Goal: Information Seeking & Learning: Learn about a topic

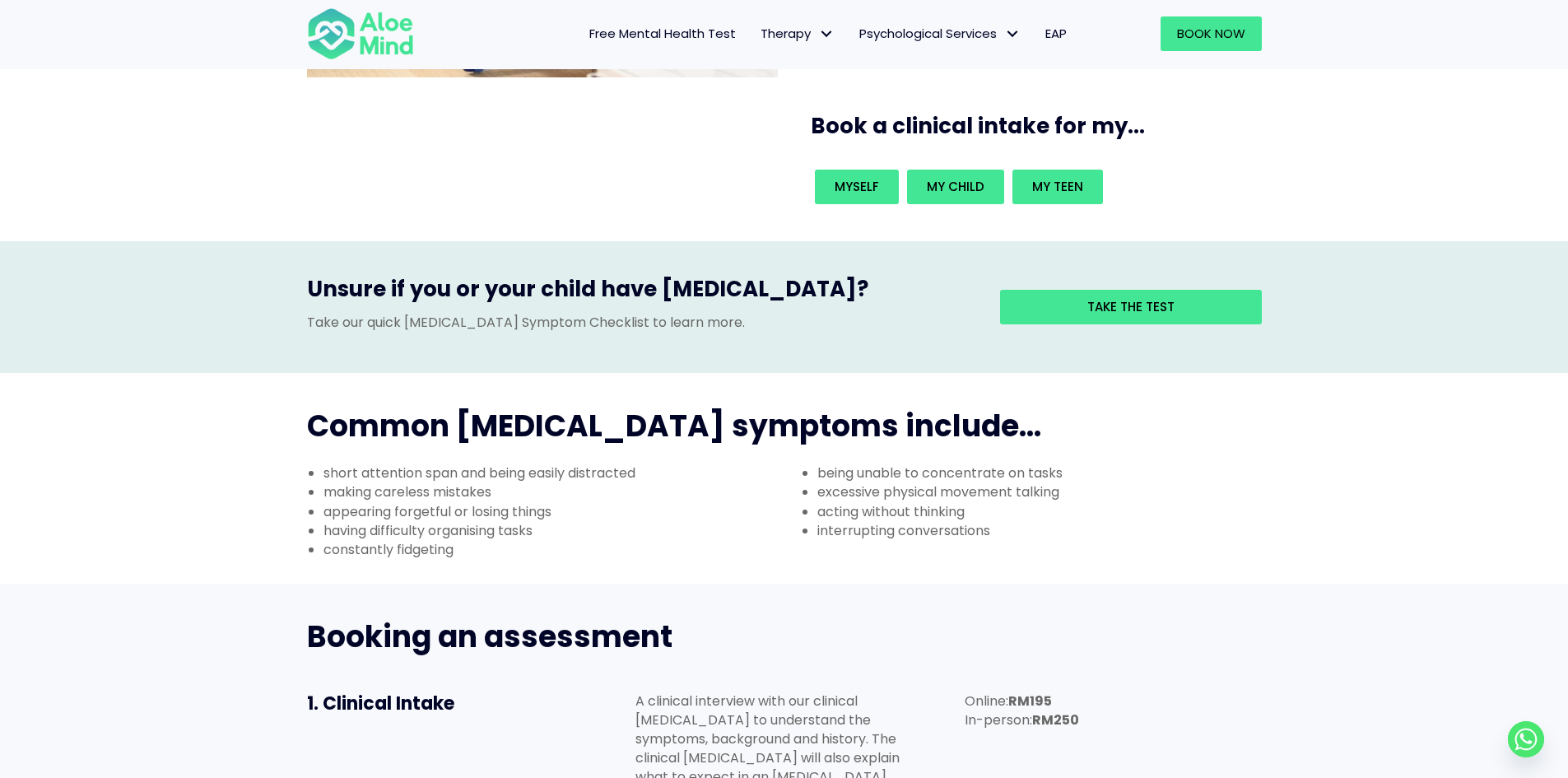
scroll to position [411, 0]
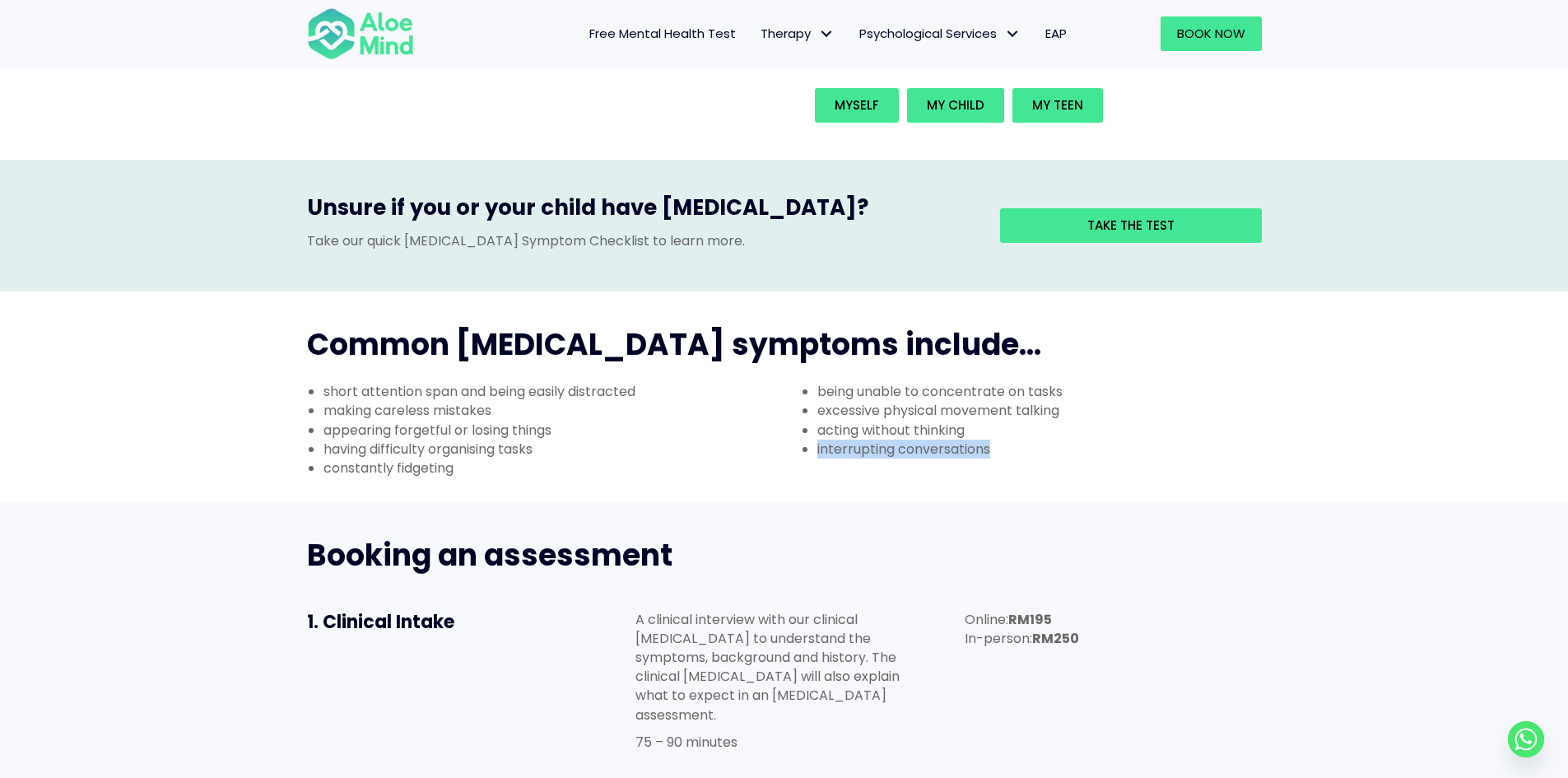
drag, startPoint x: 818, startPoint y: 368, endPoint x: 1004, endPoint y: 378, distance: 186.3
click at [1004, 439] on li "interrupting conversations" at bounding box center [1048, 449] width 461 height 19
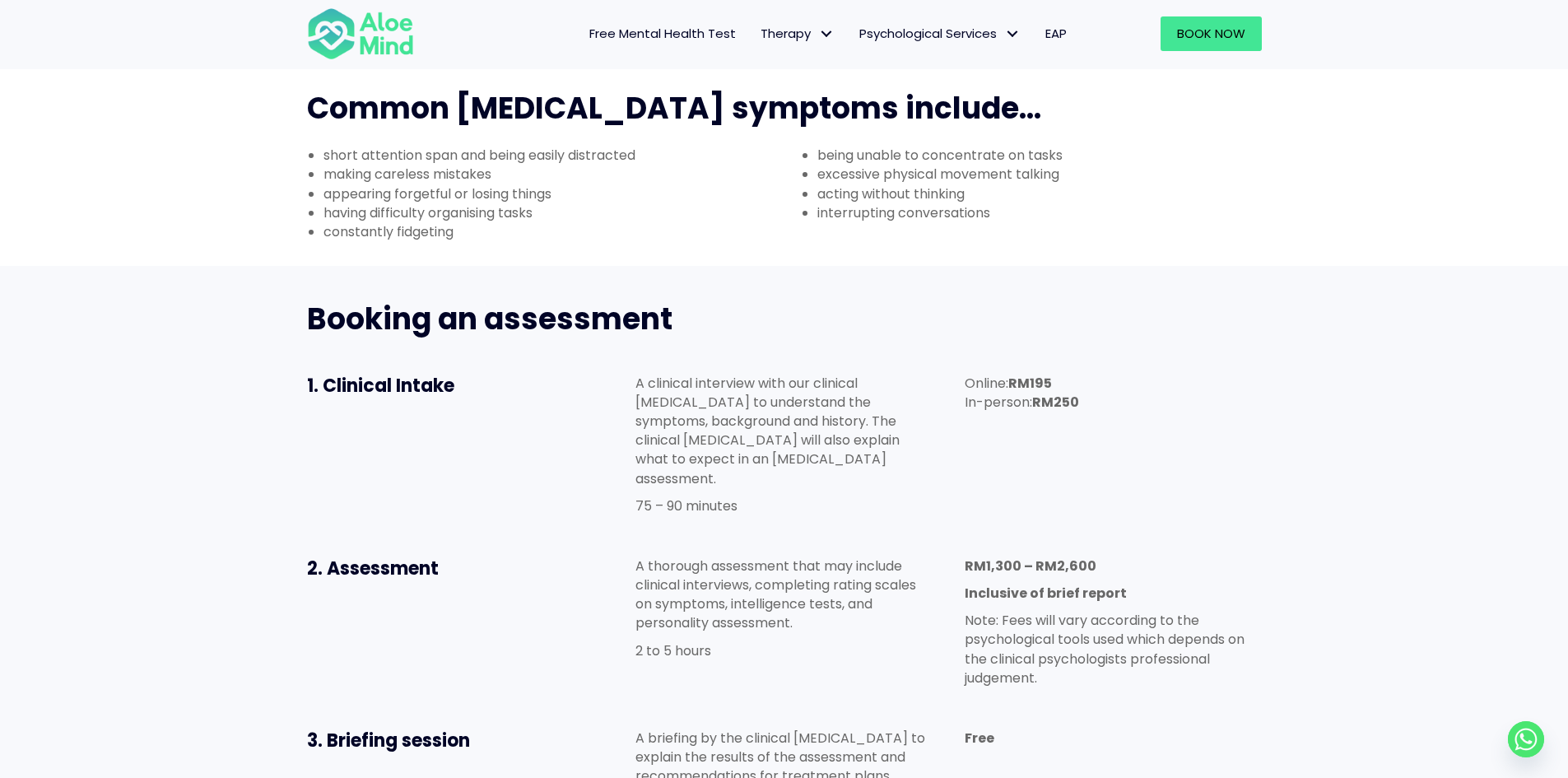
scroll to position [741, 0]
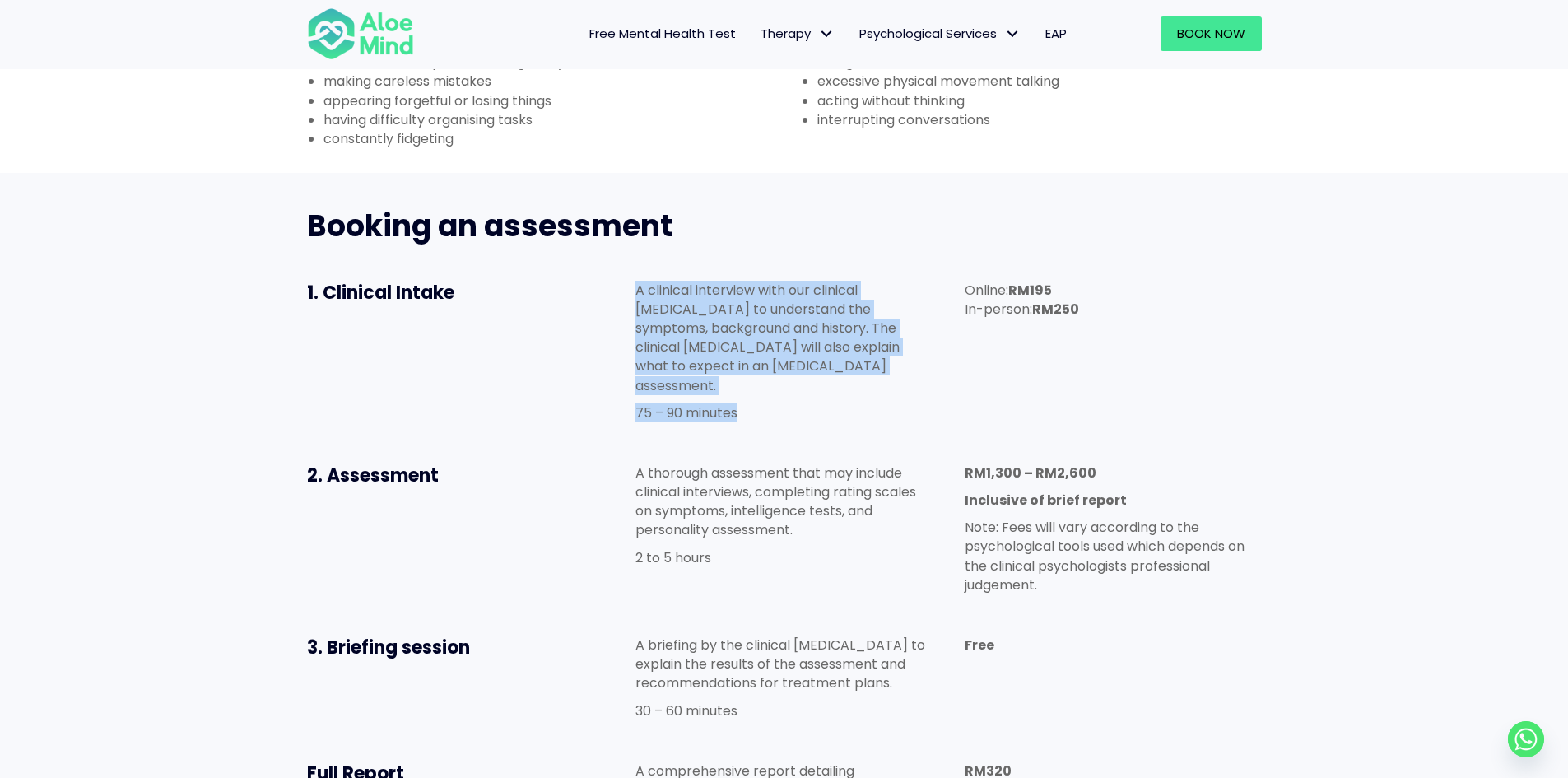
drag, startPoint x: 751, startPoint y: 313, endPoint x: 639, endPoint y: 219, distance: 146.2
click at [639, 280] on div "A clinical interview with our clinical psychologist to understand the symptoms,…" at bounding box center [783, 351] width 297 height 142
click at [684, 280] on p "A clinical interview with our clinical psychologist to understand the symptoms,…" at bounding box center [783, 337] width 297 height 114
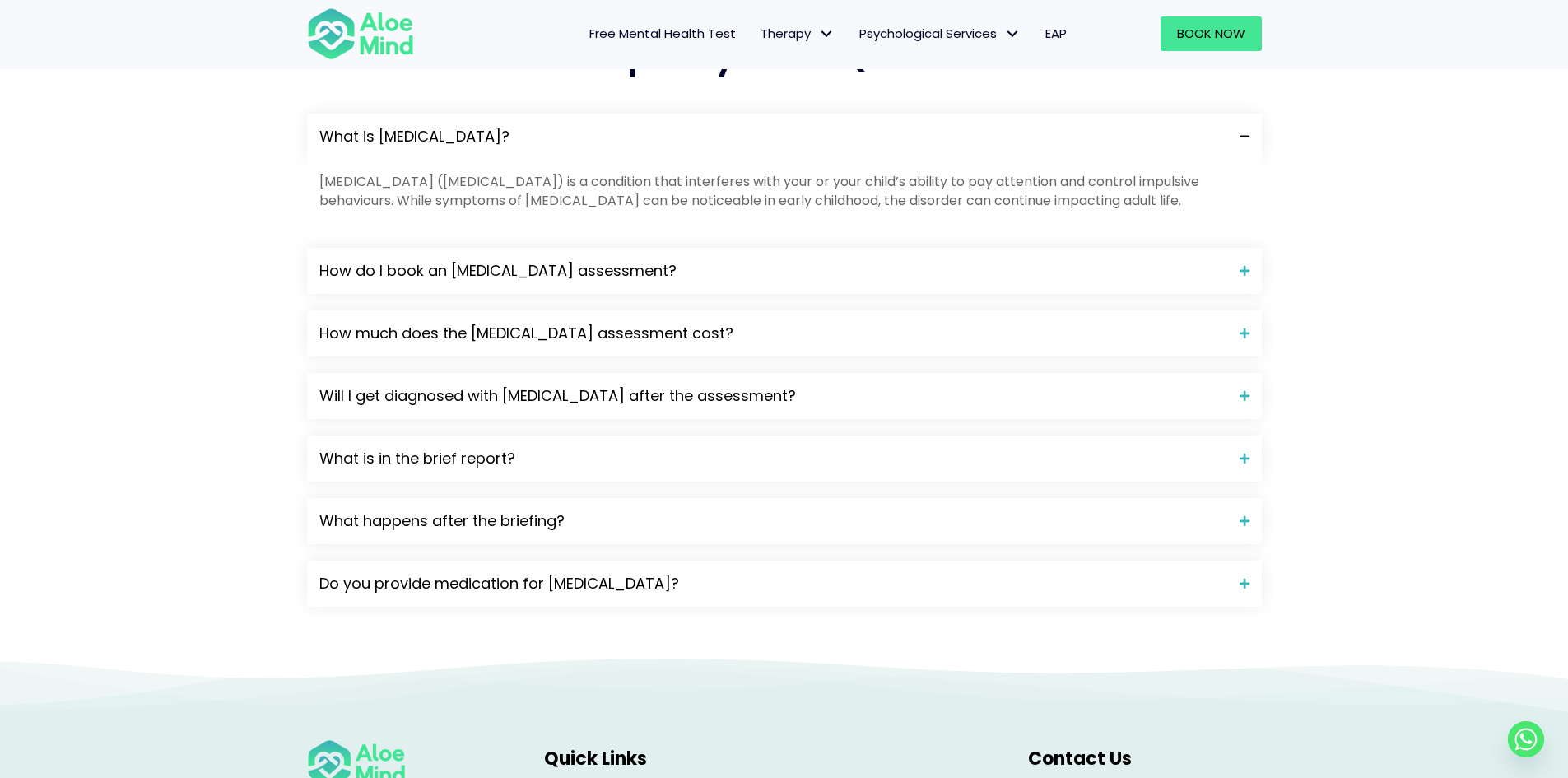
scroll to position [1728, 0]
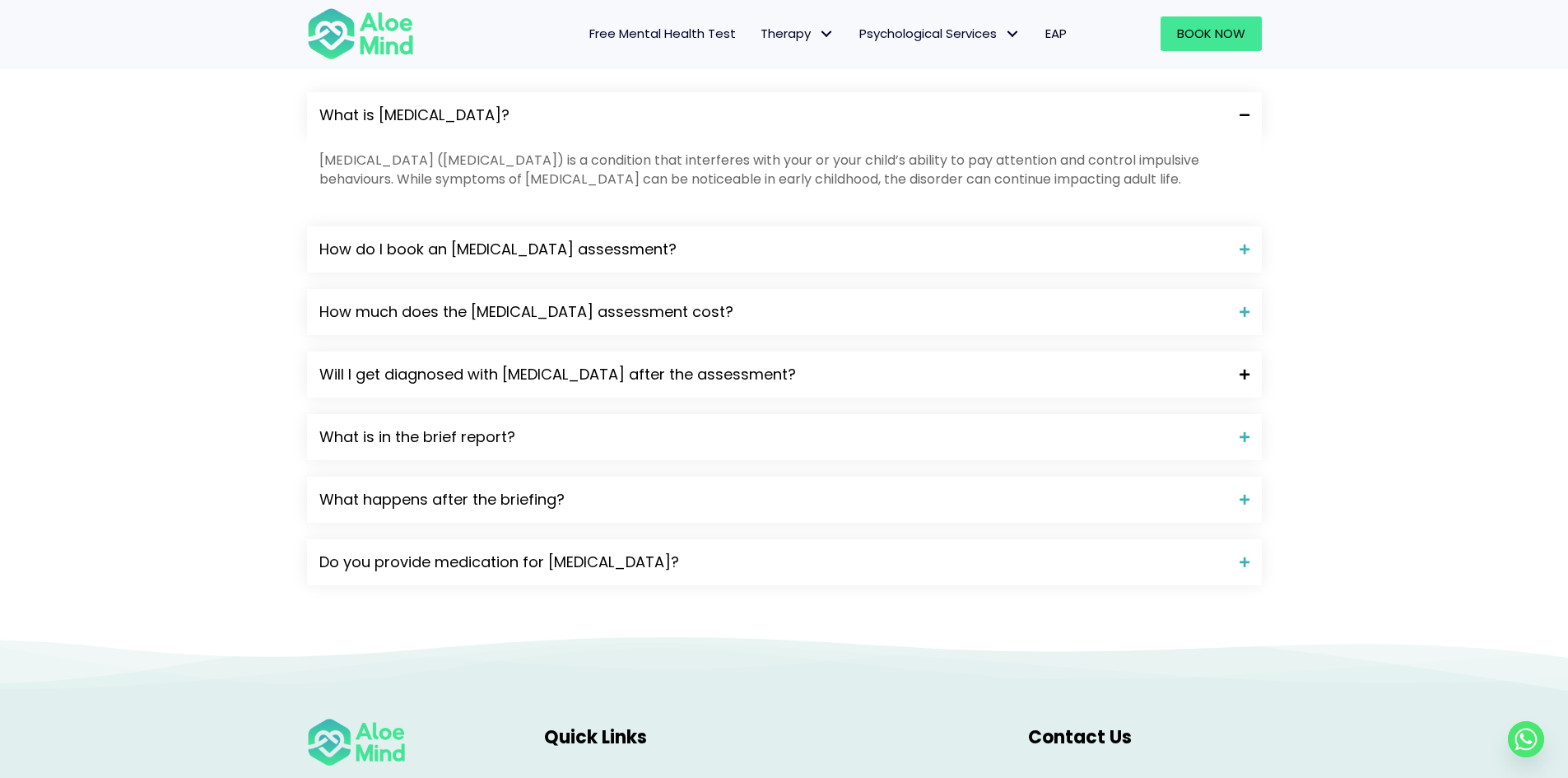
click at [585, 364] on span "Will I get diagnosed with ADHD after the assessment?" at bounding box center [773, 374] width 908 height 21
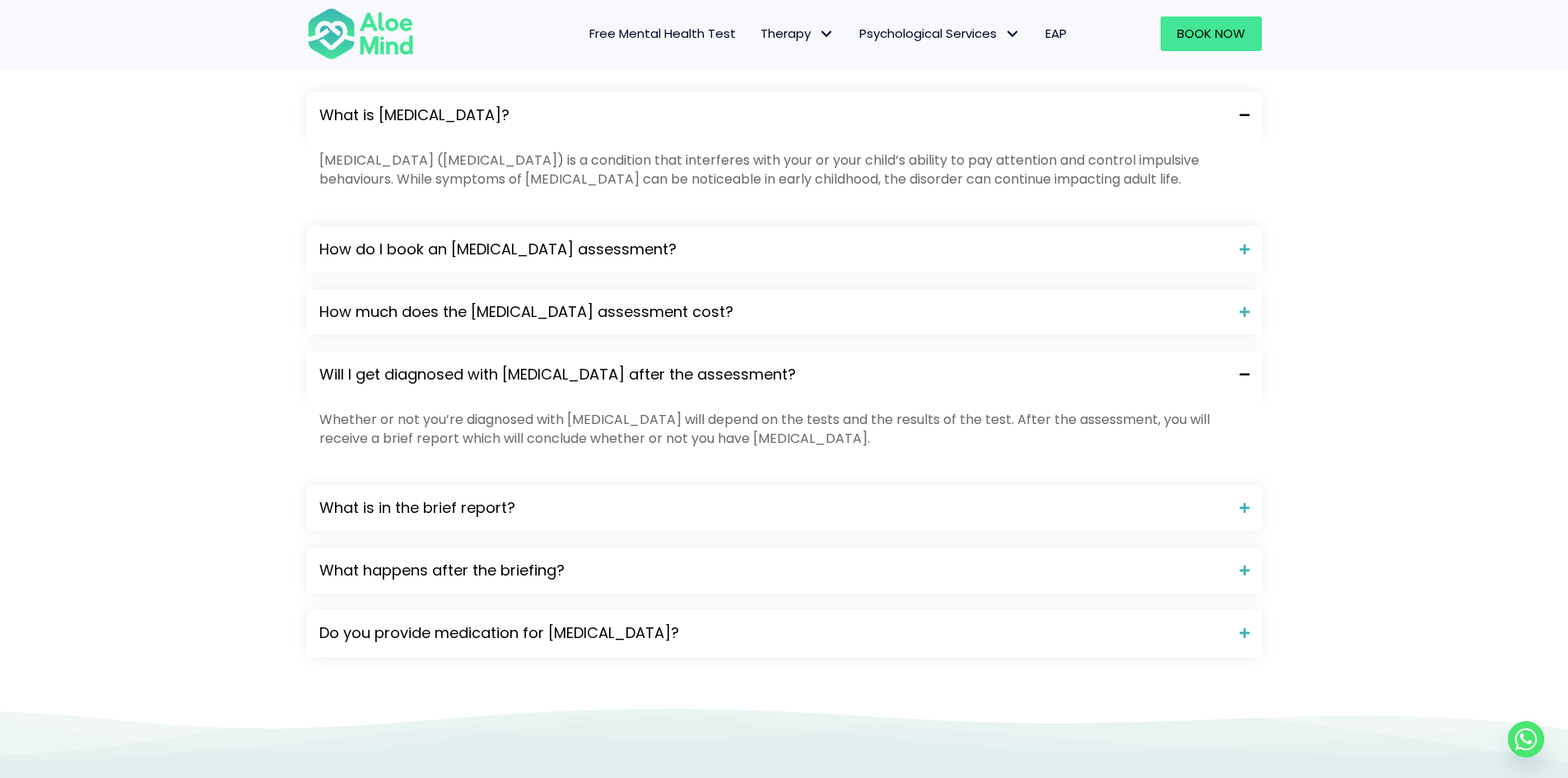
click at [583, 364] on span "Will I get diagnosed with ADHD after the assessment?" at bounding box center [773, 374] width 908 height 21
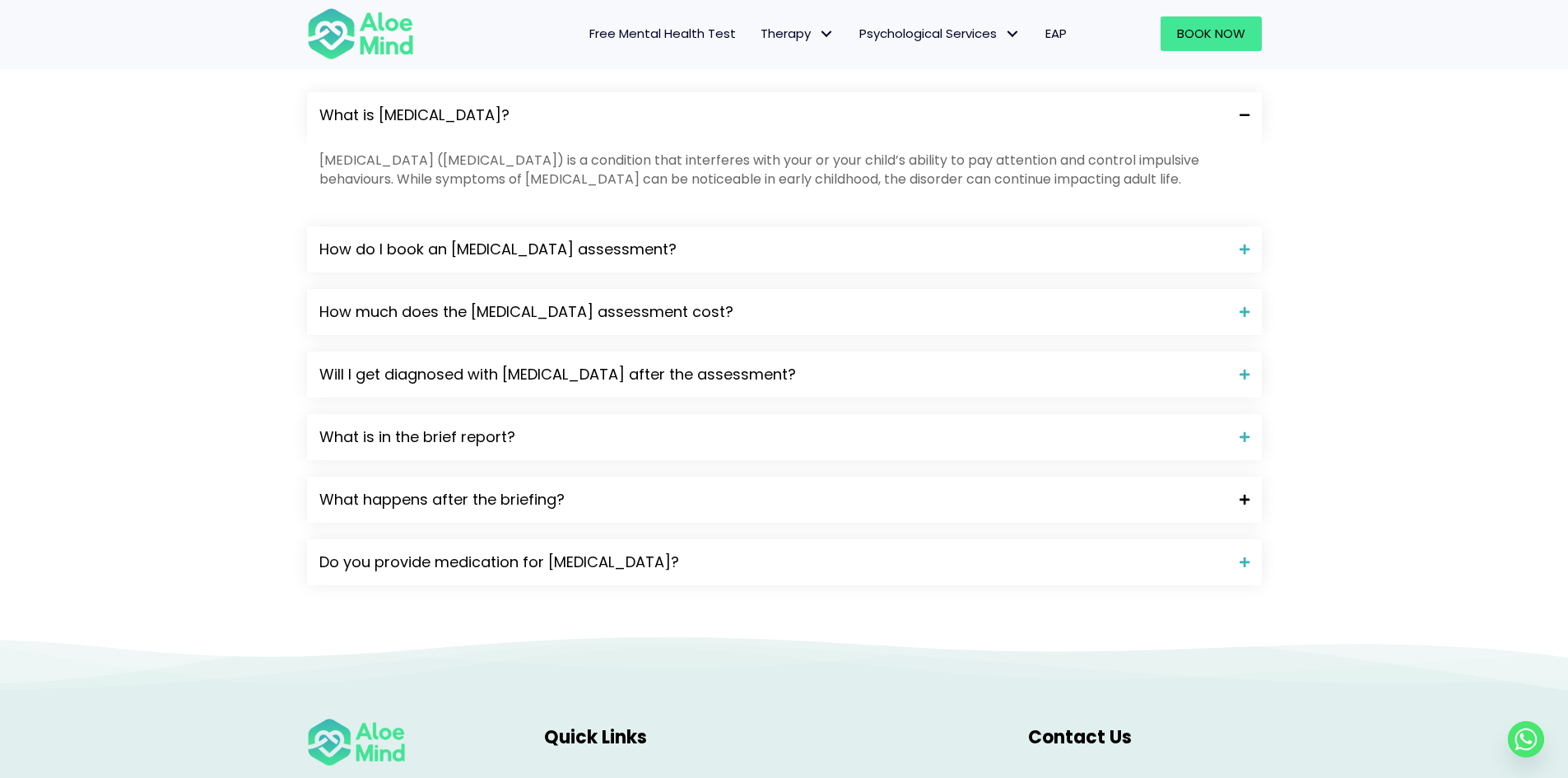
click at [540, 489] on span "What happens after the briefing?" at bounding box center [773, 499] width 908 height 21
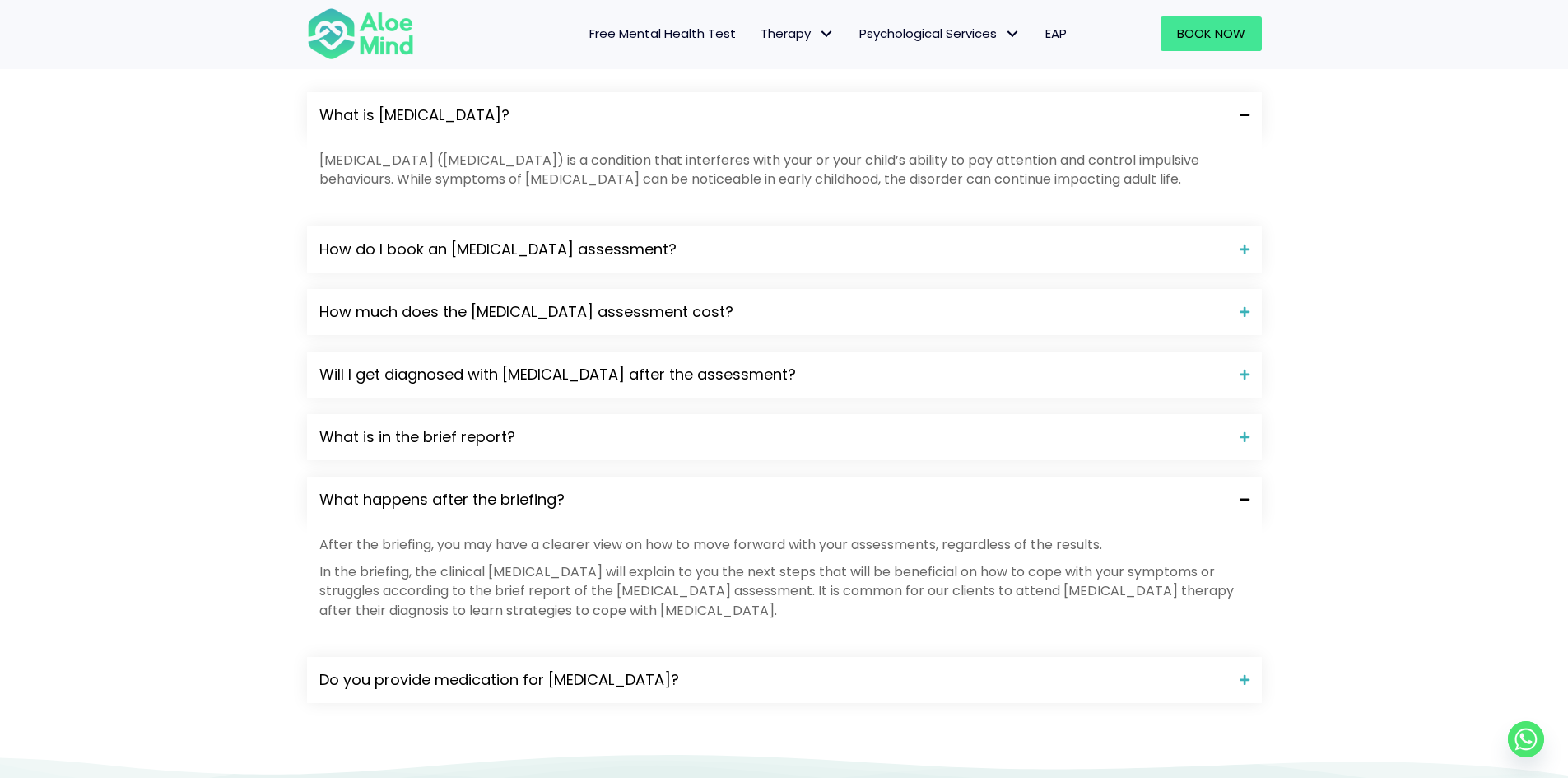
click at [540, 489] on span "What happens after the briefing?" at bounding box center [773, 499] width 908 height 21
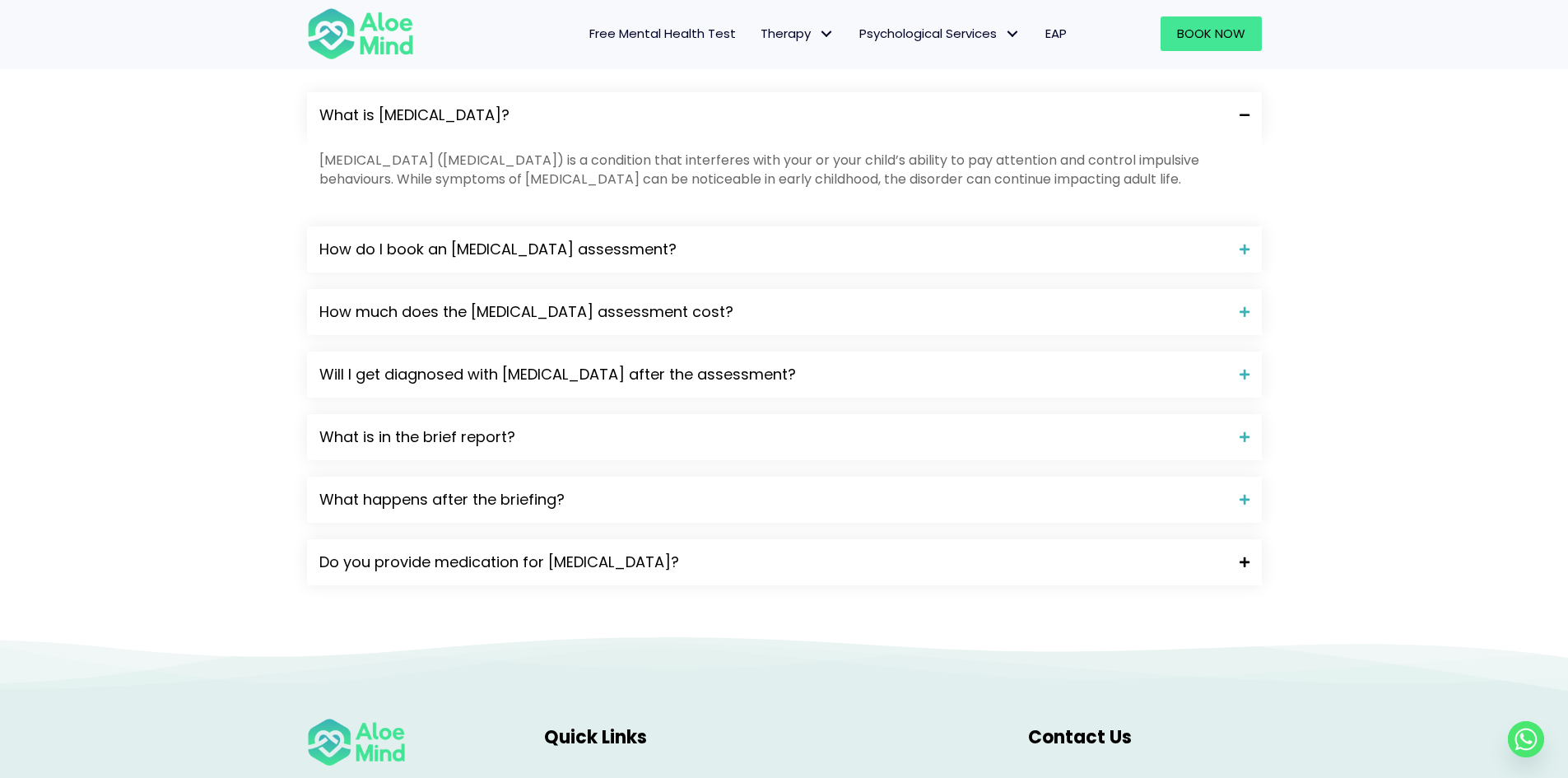
click at [549, 552] on span "Do you provide medication for ADHD?" at bounding box center [773, 562] width 908 height 21
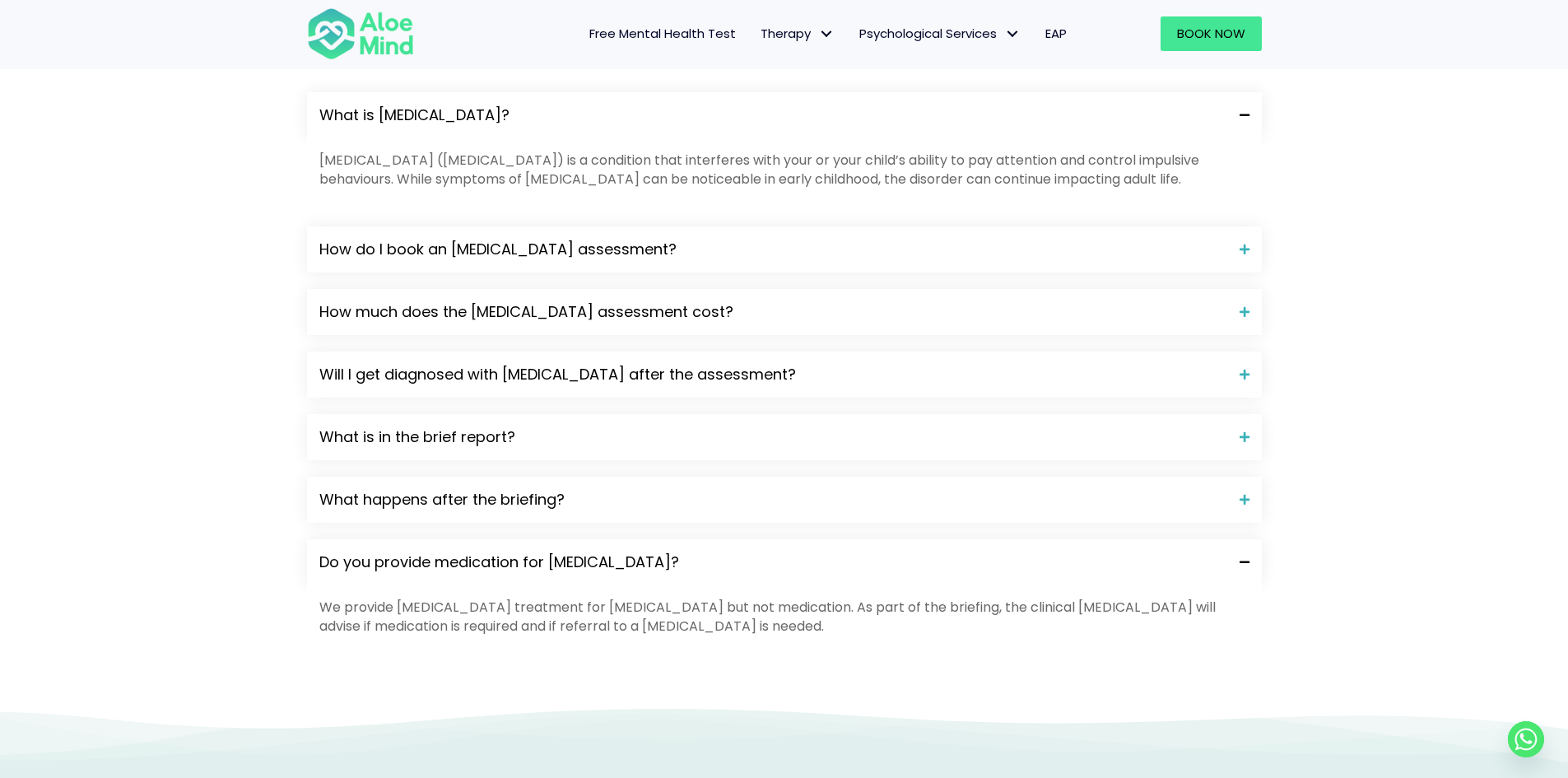
click at [549, 552] on span "Do you provide medication for ADHD?" at bounding box center [773, 562] width 908 height 21
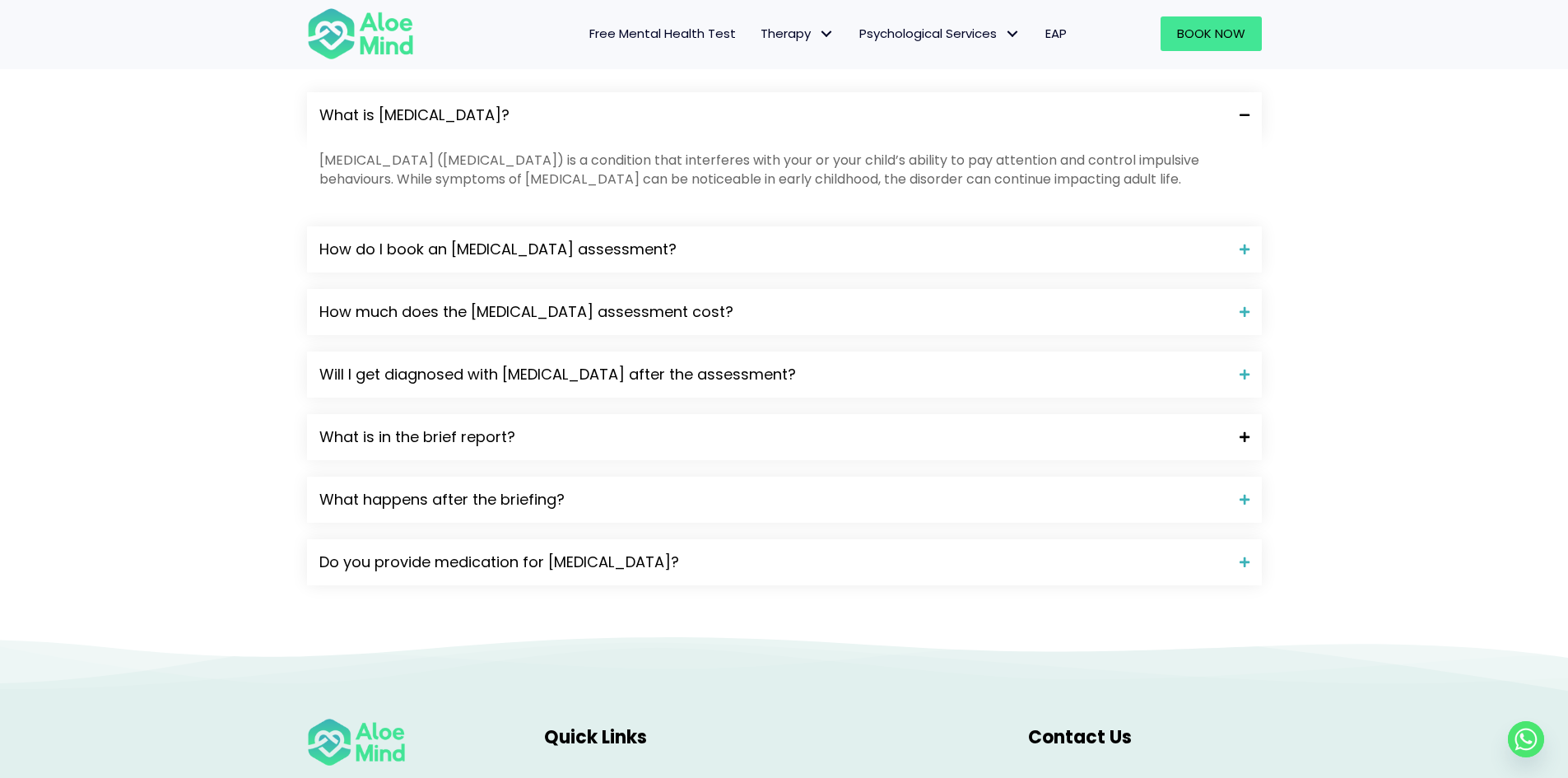
click at [473, 427] on span "What is in the brief report?" at bounding box center [773, 437] width 908 height 21
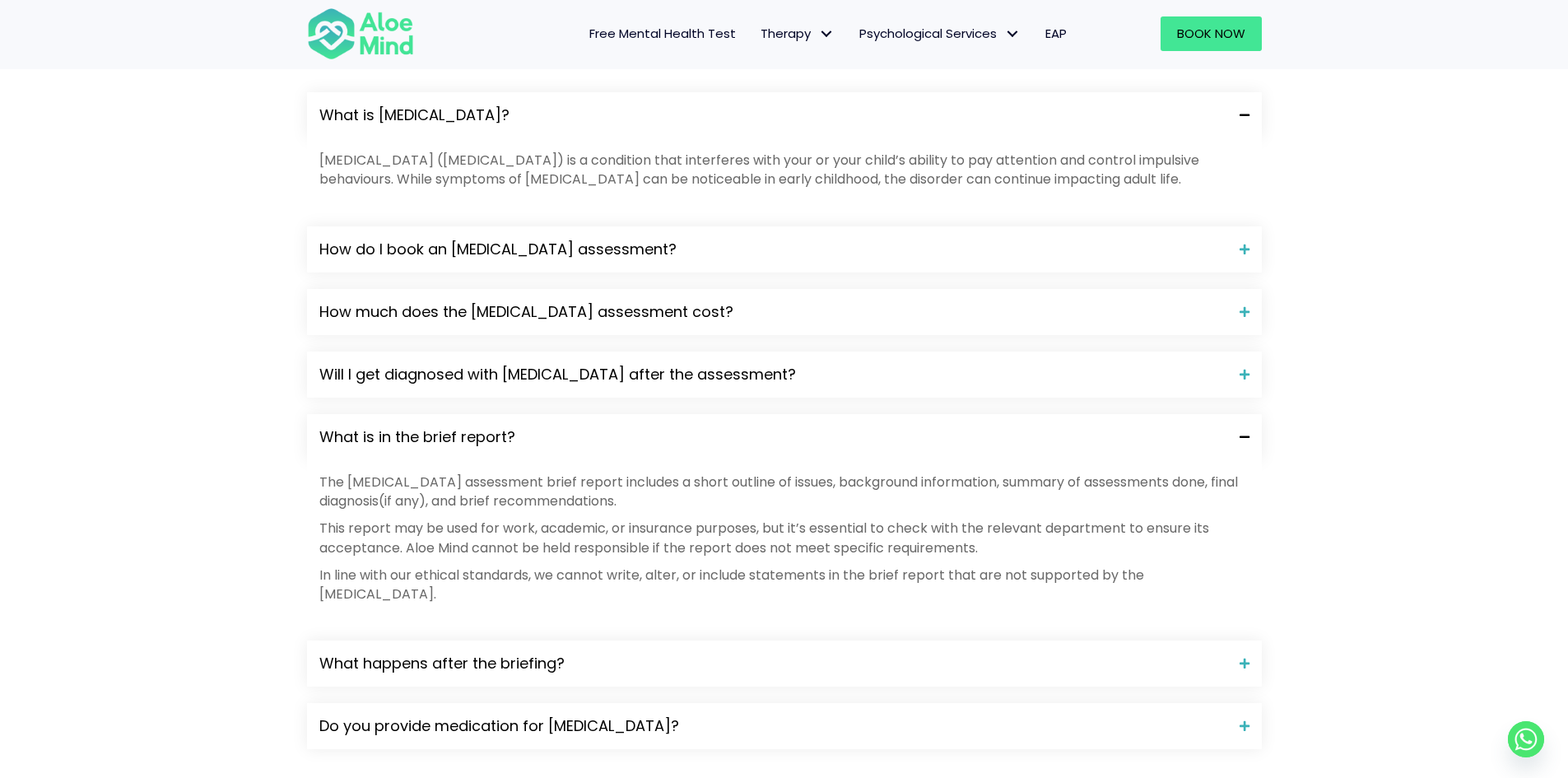
drag, startPoint x: 431, startPoint y: 354, endPoint x: 340, endPoint y: 416, distance: 110.1
click at [417, 414] on div "What is in the brief report? The ADHD assessment brief report includes a short …" at bounding box center [784, 519] width 955 height 209
click at [398, 427] on span "What is in the brief report?" at bounding box center [773, 437] width 908 height 21
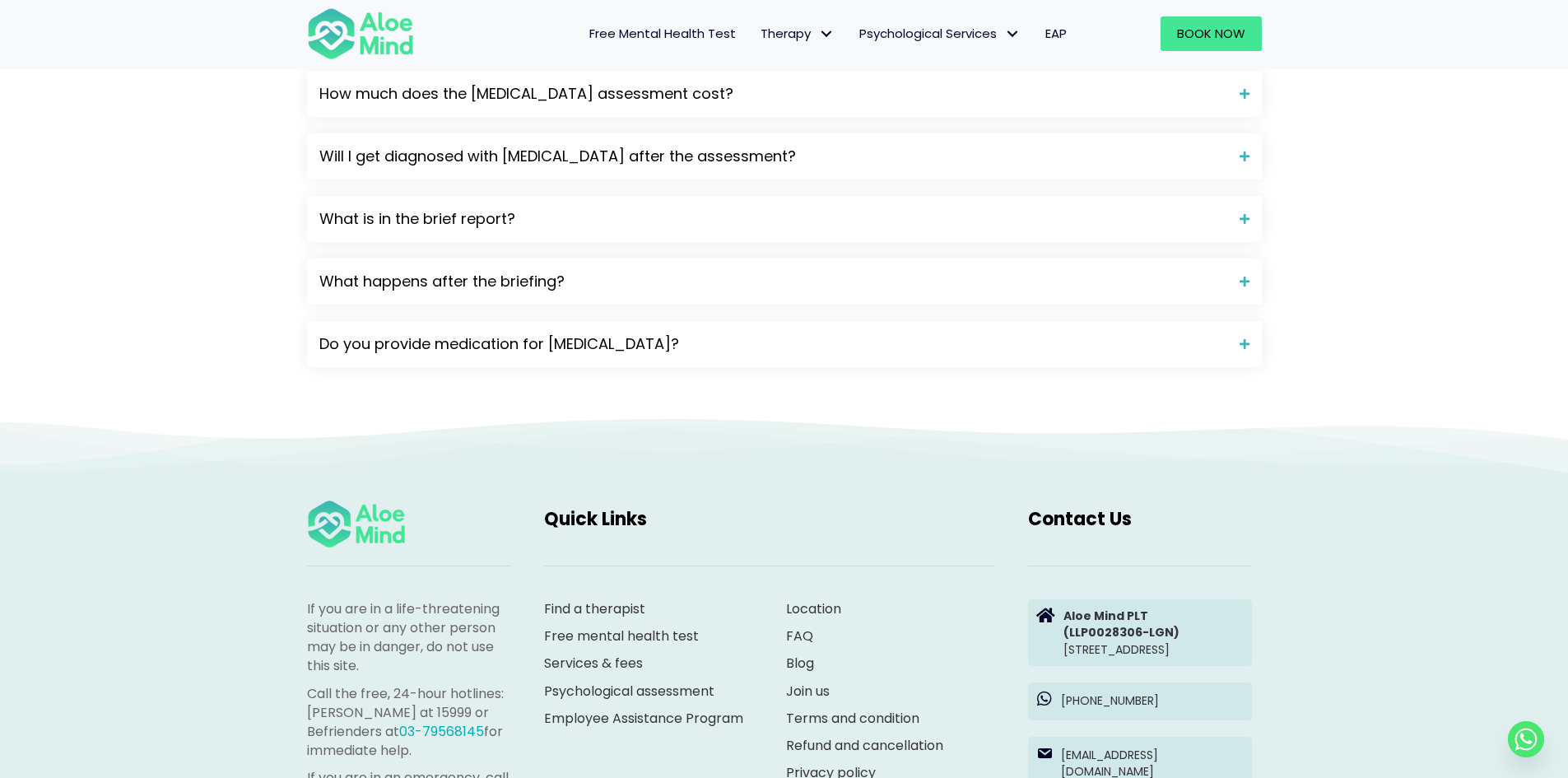
scroll to position [1975, 0]
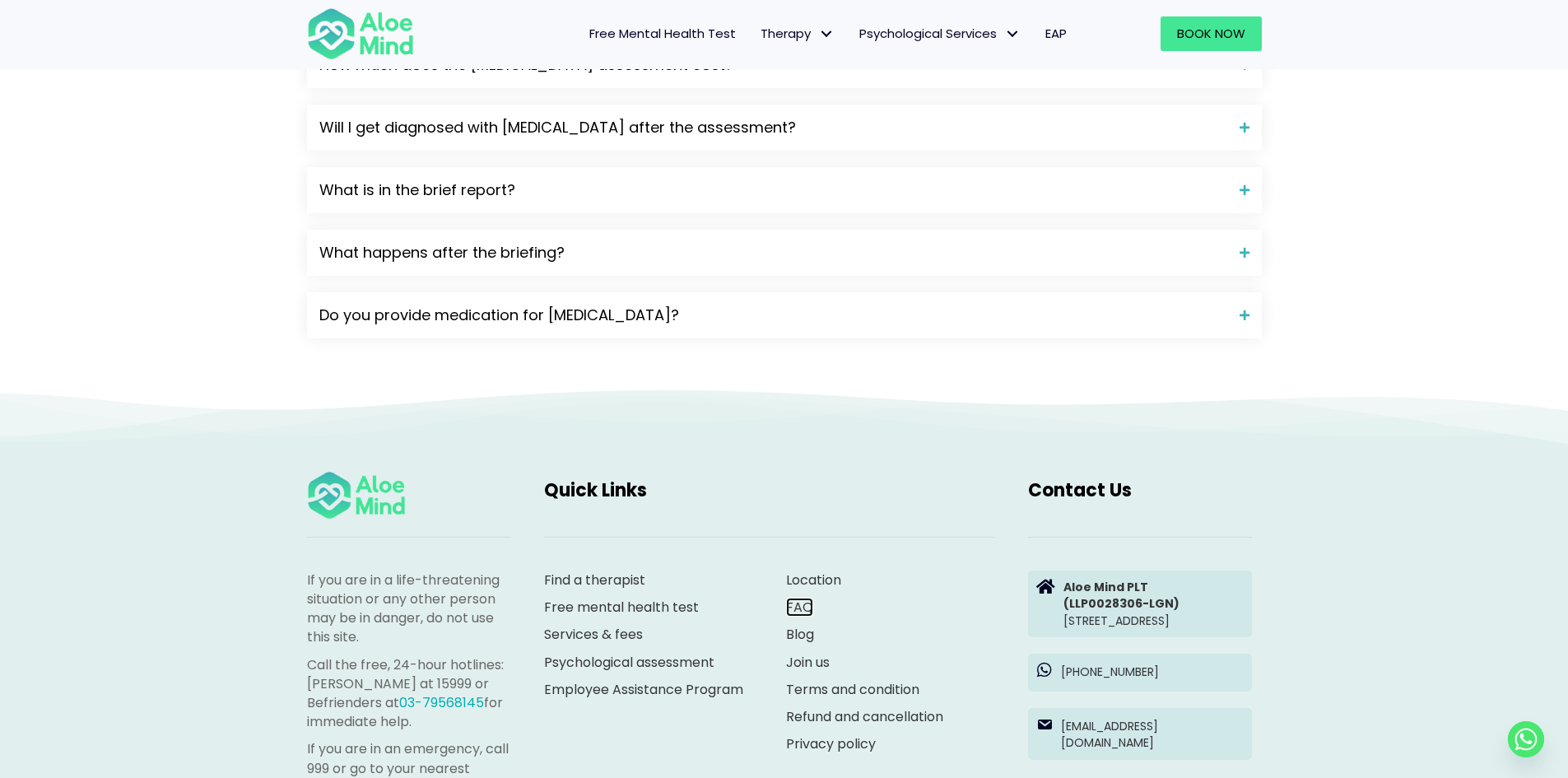
click at [803, 597] on link "FAQ" at bounding box center [799, 607] width 27 height 19
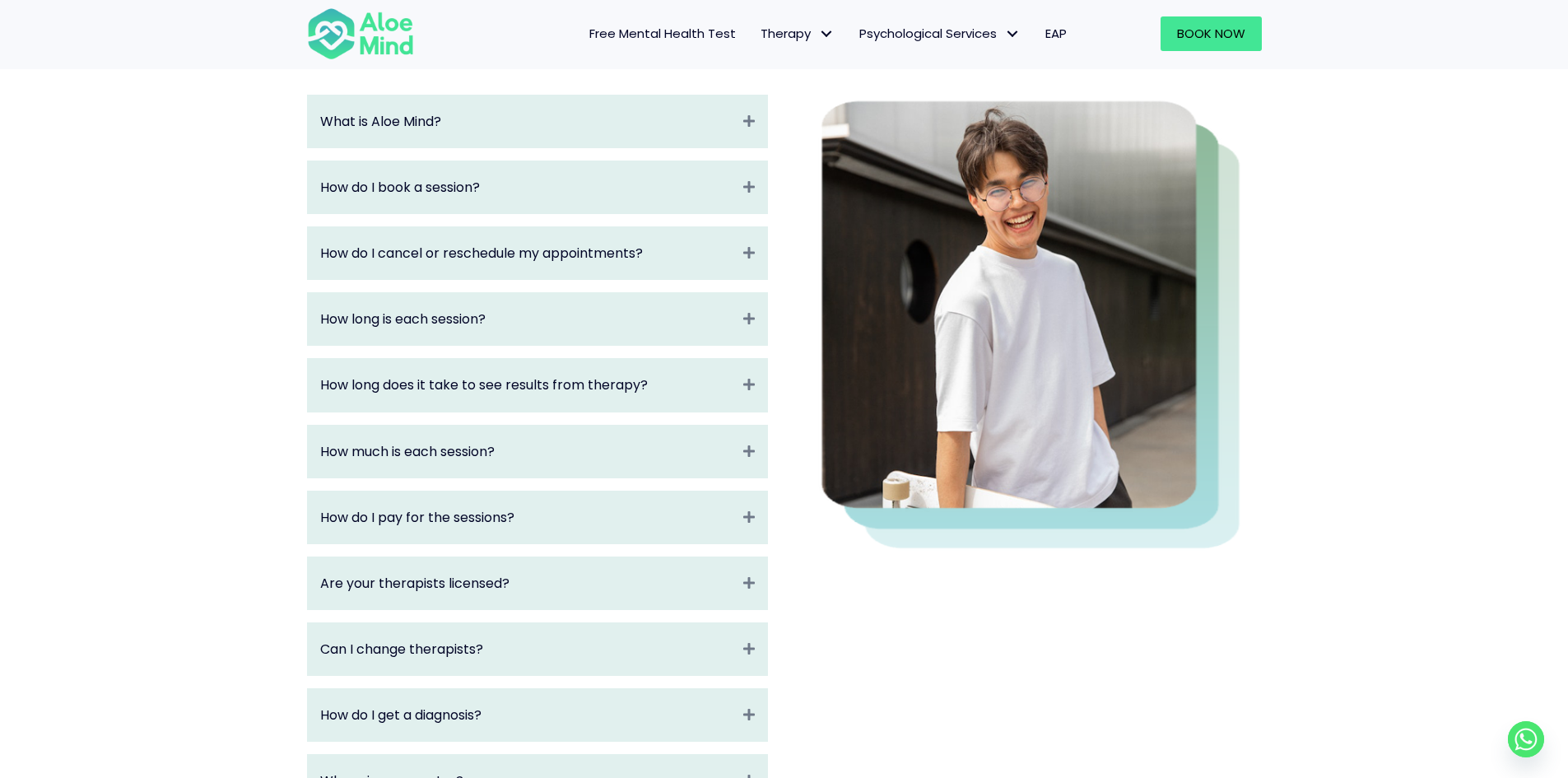
scroll to position [247, 0]
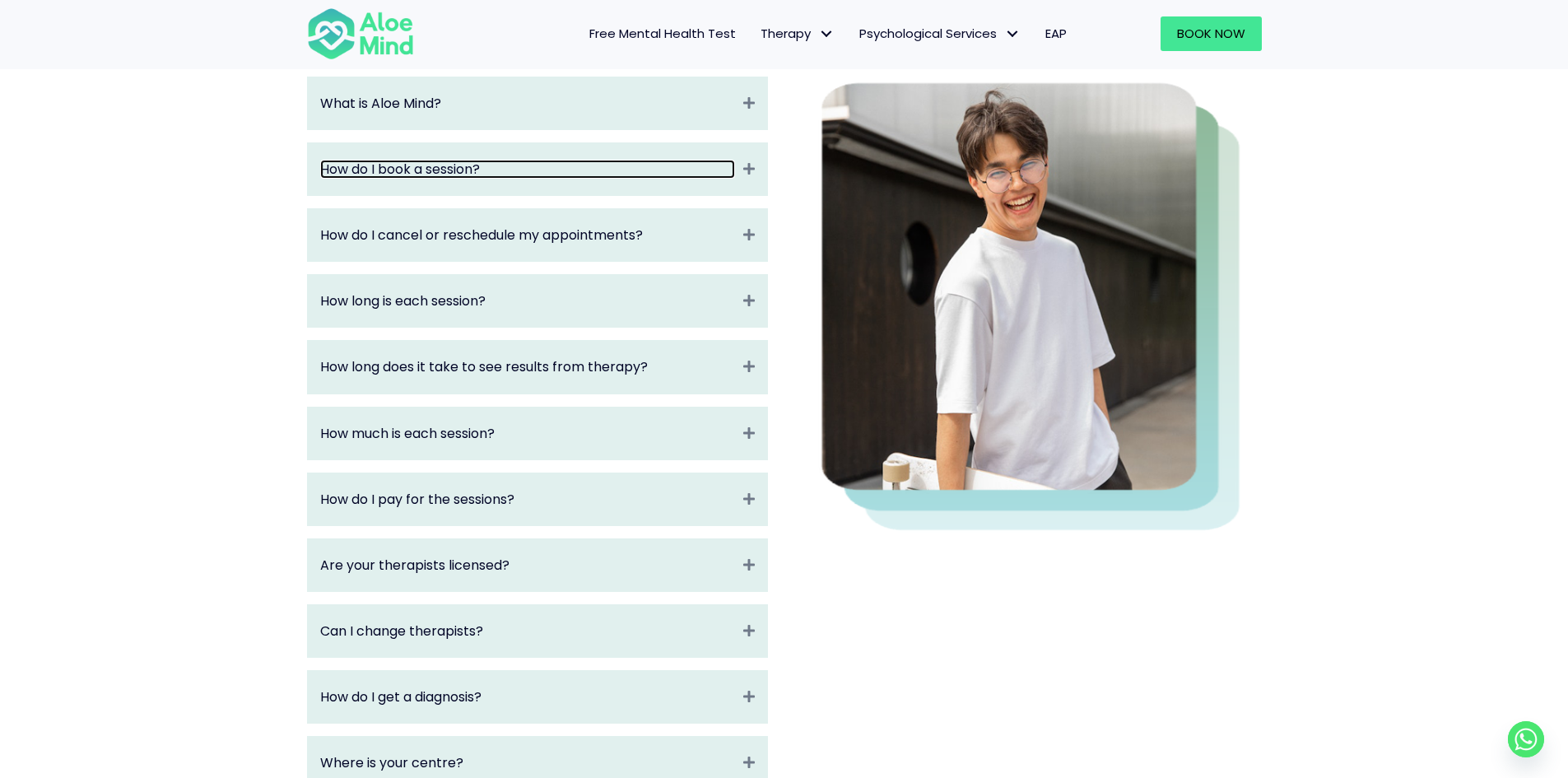
click at [495, 166] on link "How do I book a session?" at bounding box center [527, 169] width 415 height 19
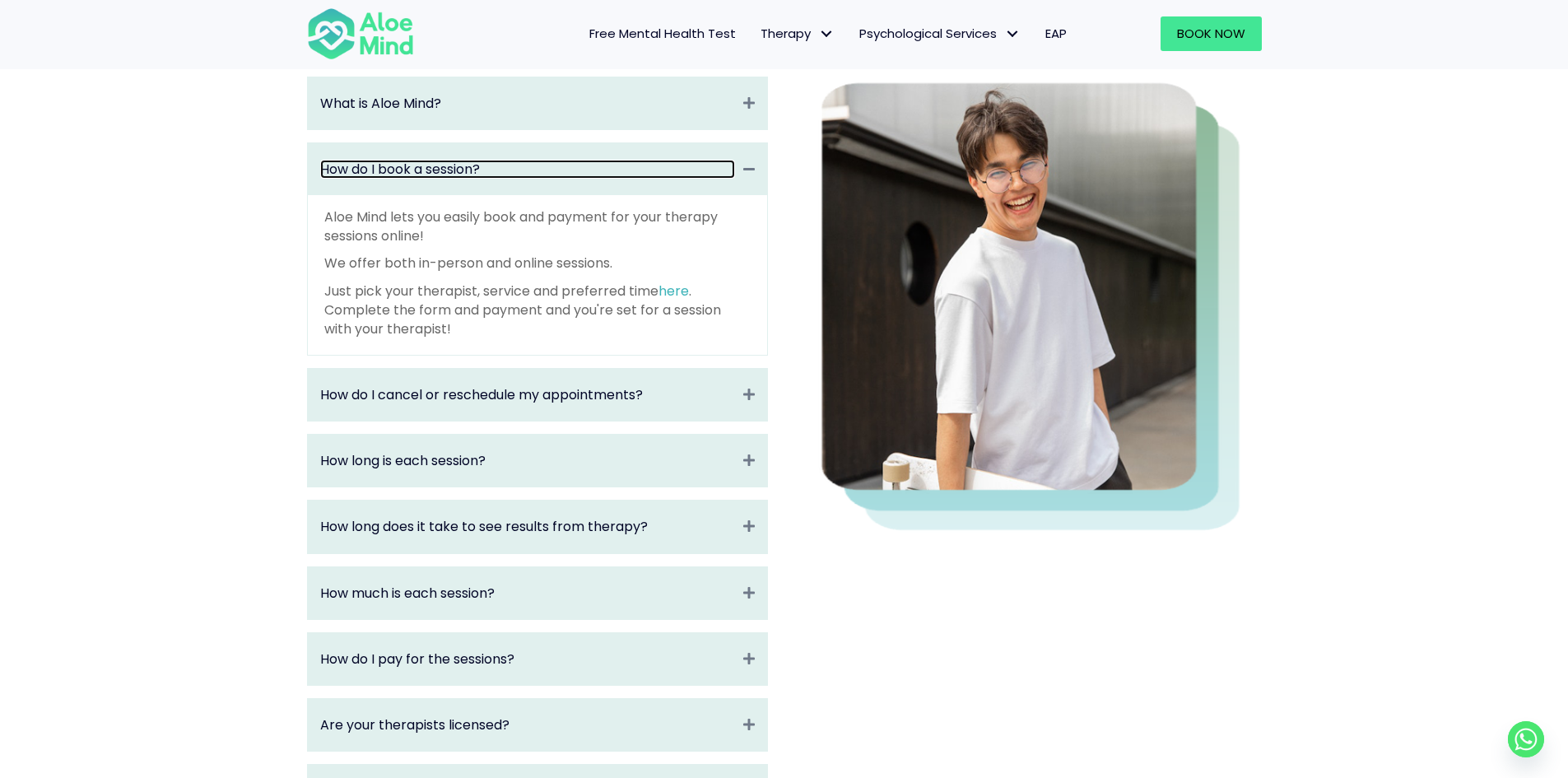
click at [452, 170] on link "How do I book a session?" at bounding box center [527, 169] width 415 height 19
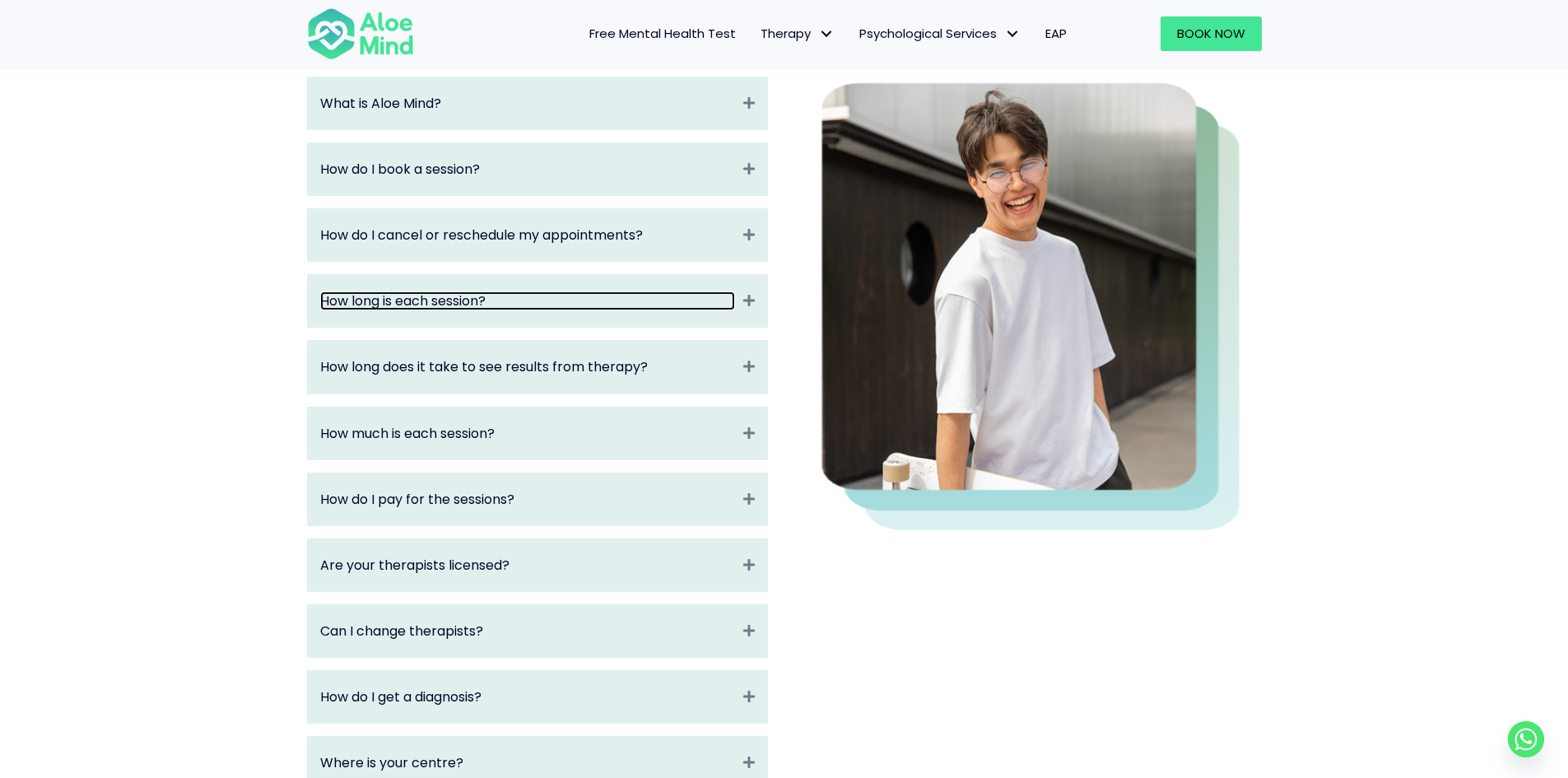
click at [402, 294] on link "How long is each session?" at bounding box center [527, 301] width 415 height 19
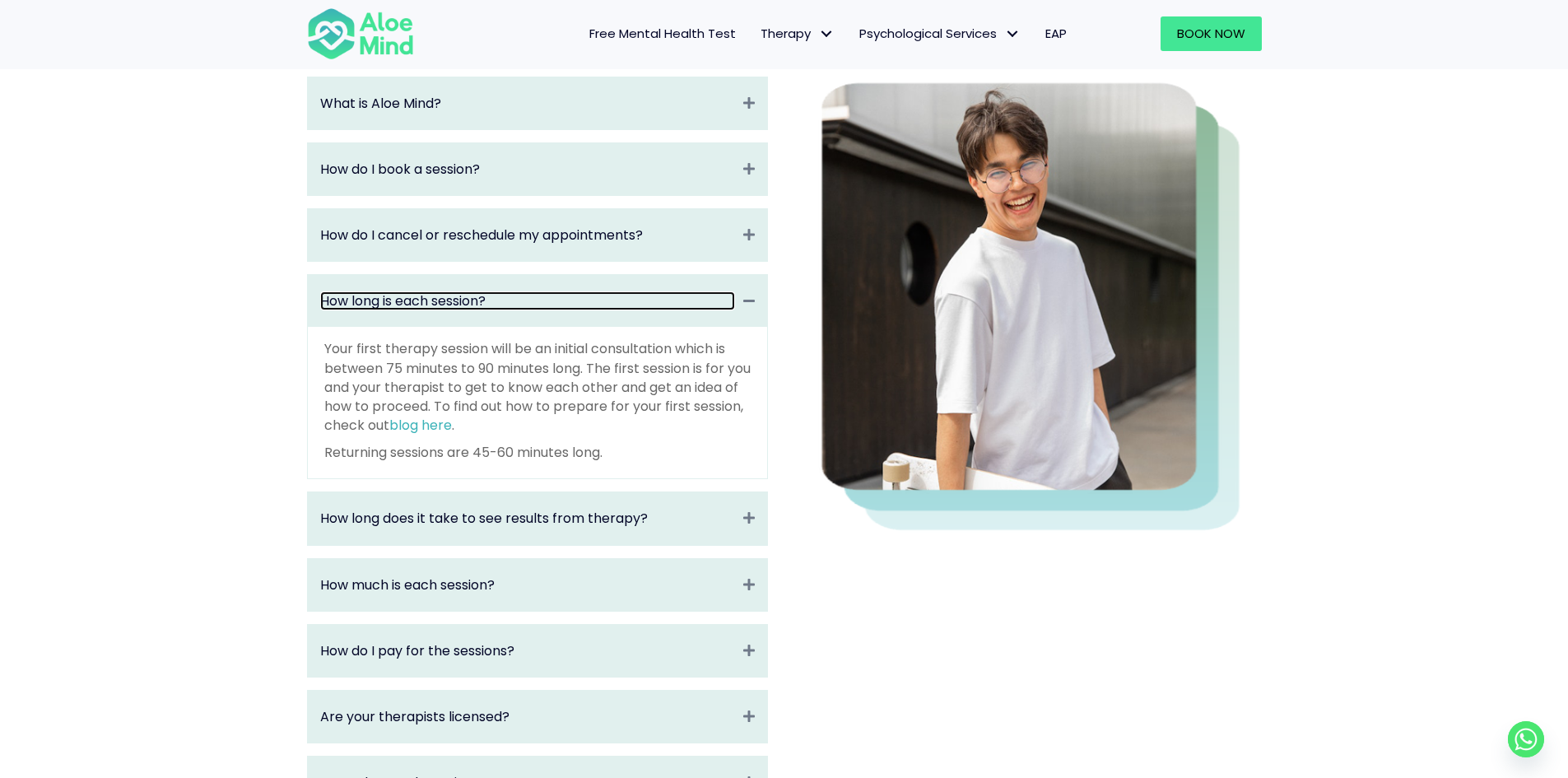
click at [513, 295] on link "How long is each session?" at bounding box center [527, 301] width 415 height 19
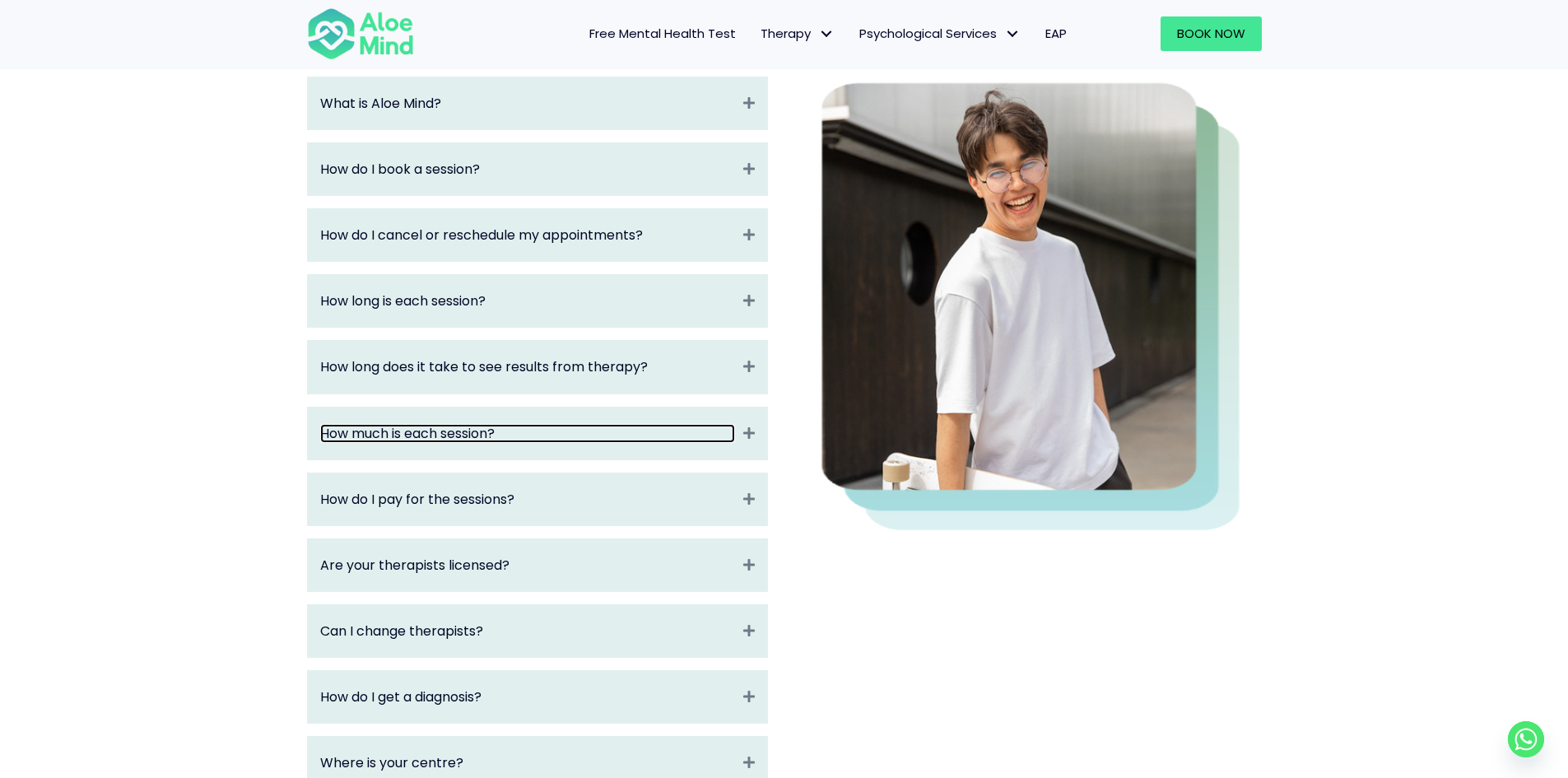
click at [433, 424] on link "How much is each session?" at bounding box center [527, 433] width 415 height 19
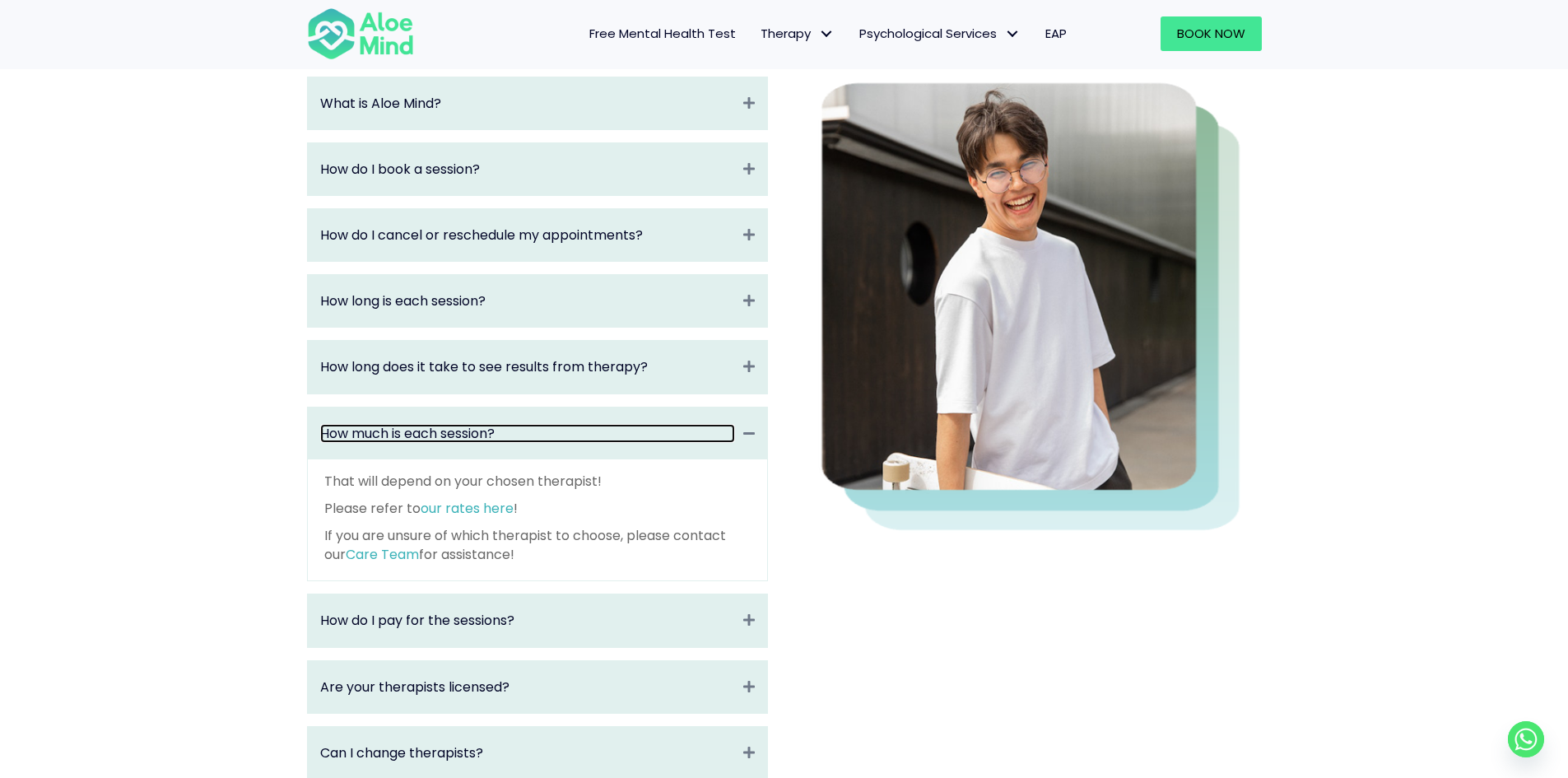
click at [433, 424] on link "How much is each session?" at bounding box center [527, 433] width 415 height 19
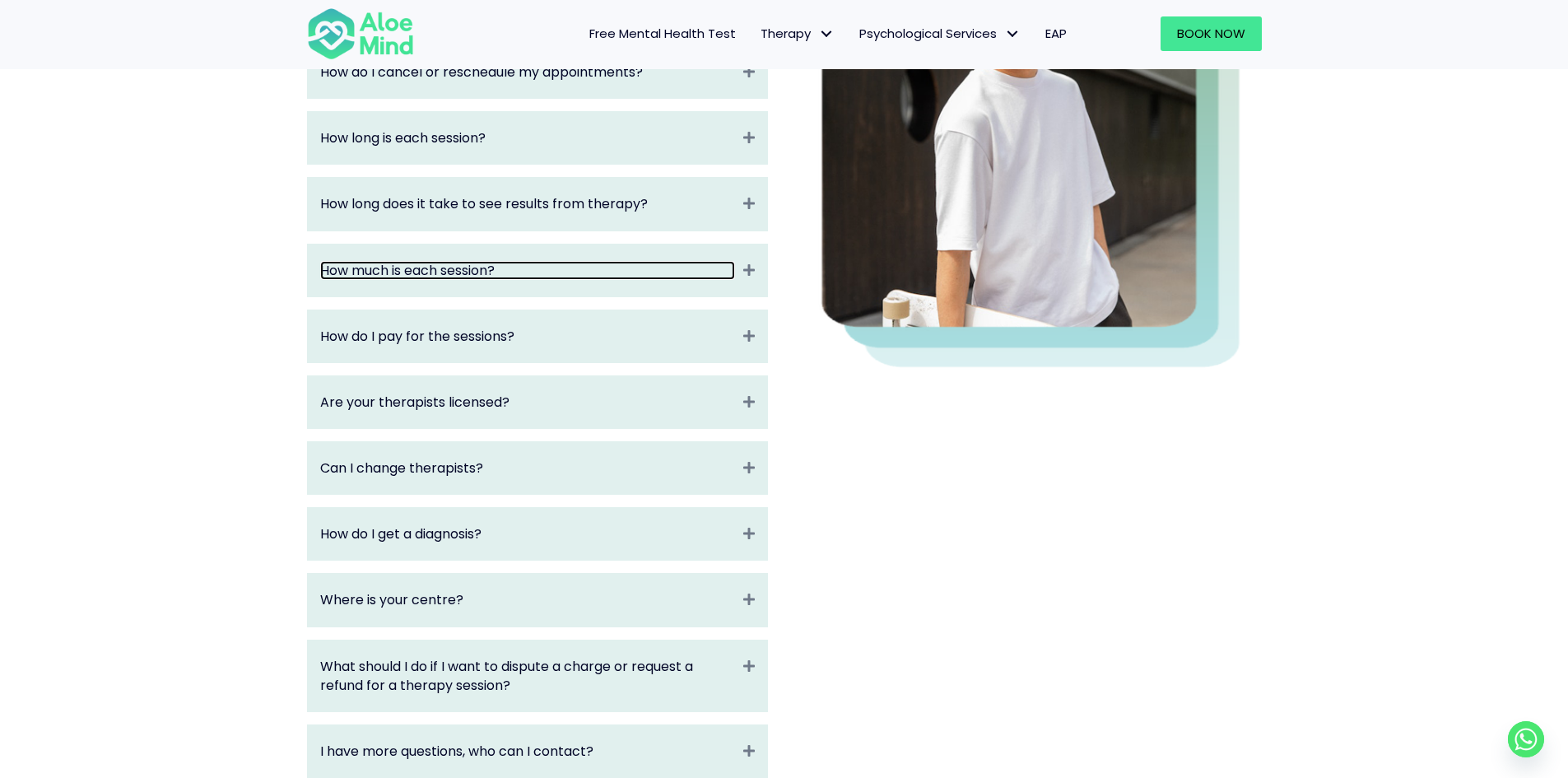
scroll to position [411, 0]
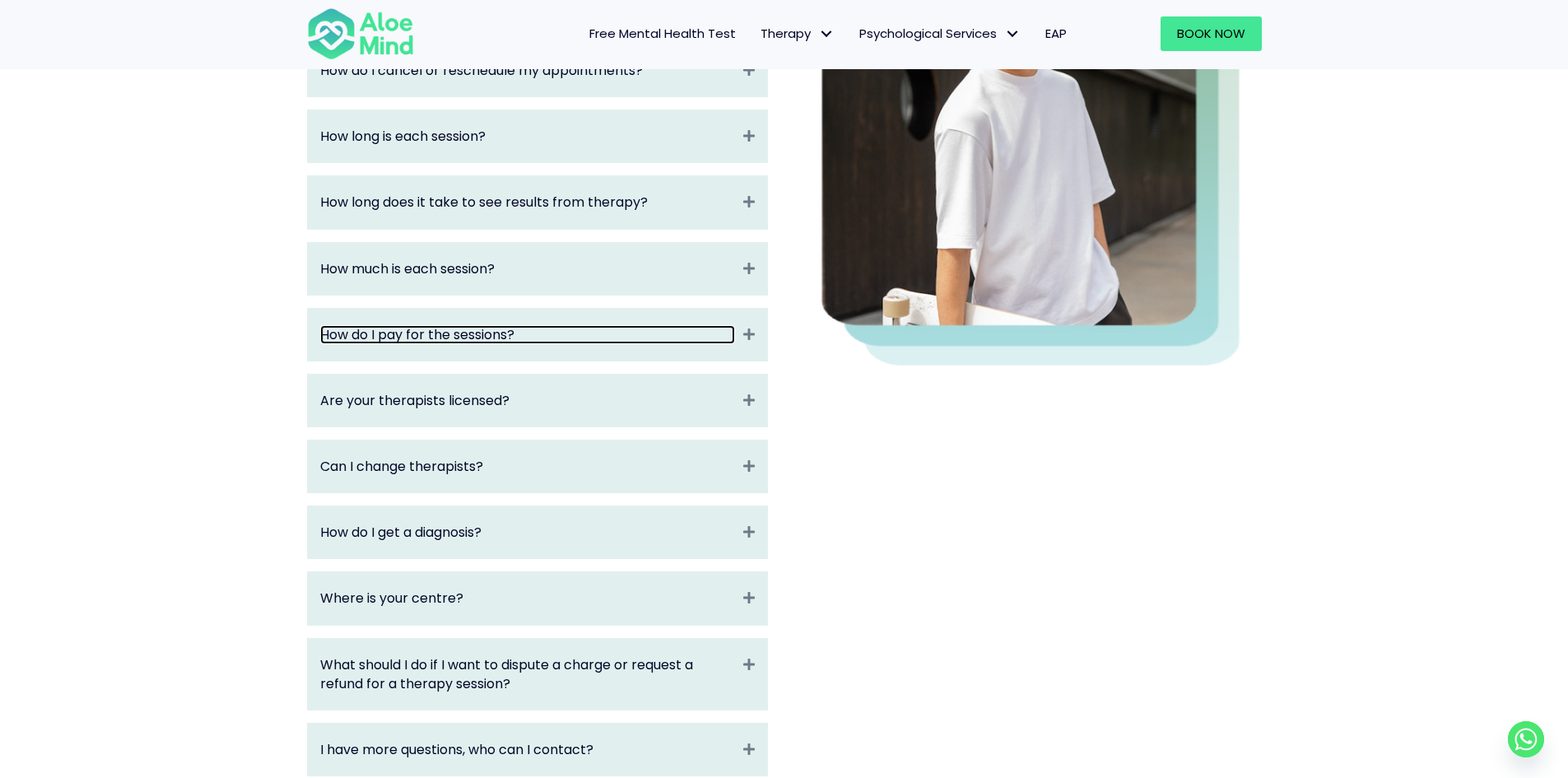
click at [423, 340] on link "How do I pay for the sessions?" at bounding box center [527, 335] width 415 height 19
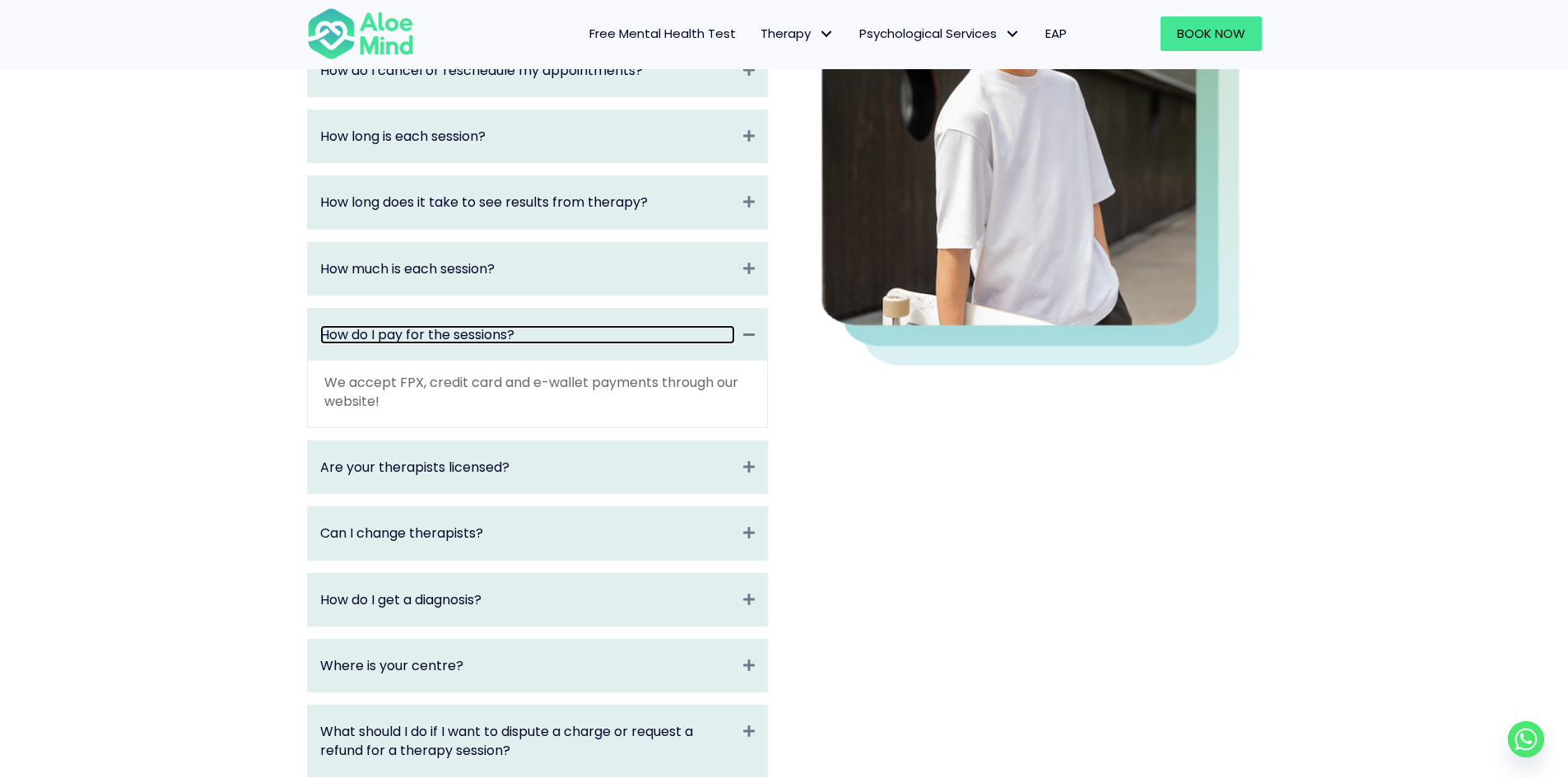
click at [423, 340] on link "How do I pay for the sessions?" at bounding box center [527, 335] width 415 height 19
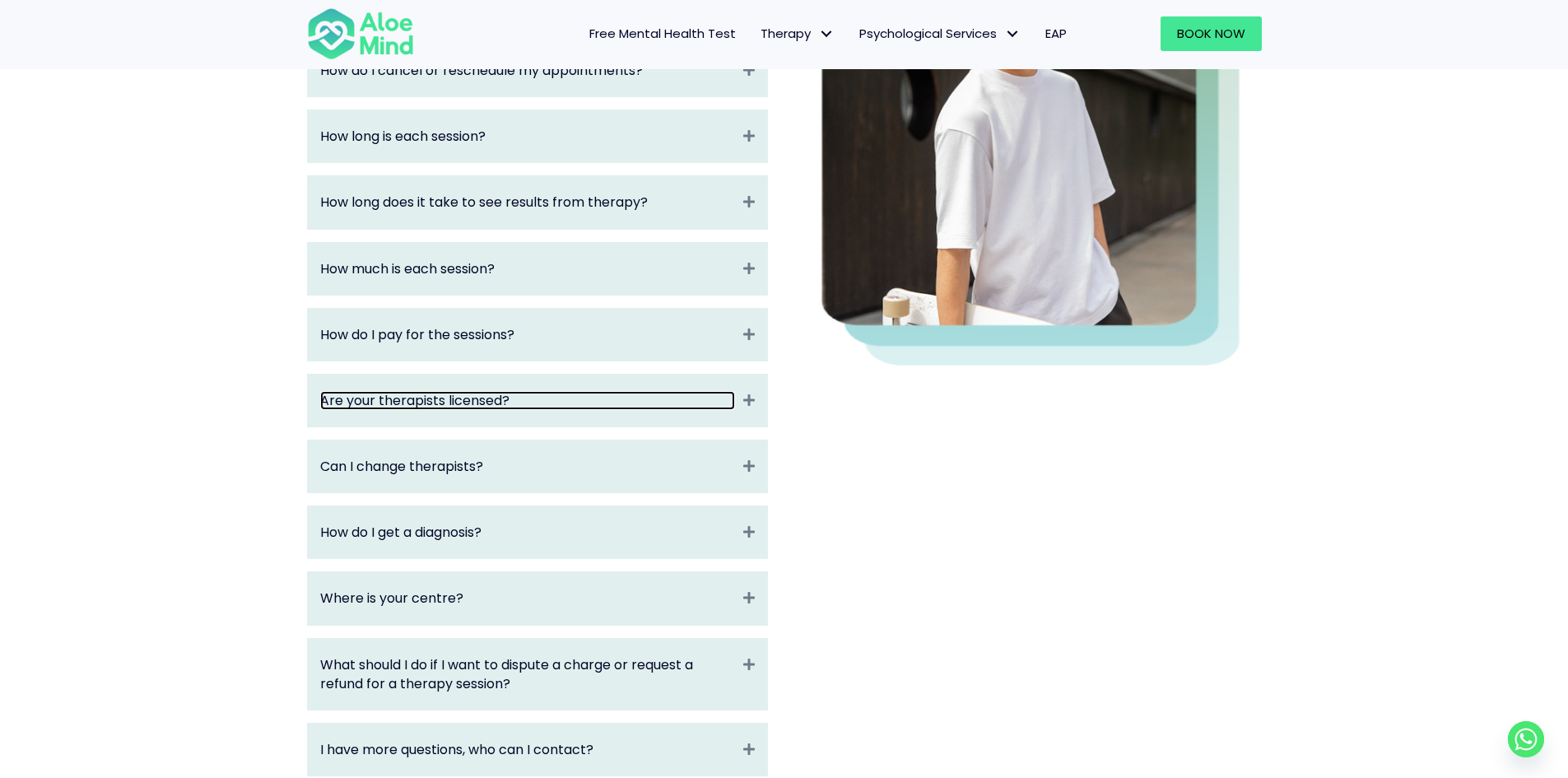
click at [401, 399] on link "Are your therapists licensed?" at bounding box center [527, 400] width 415 height 19
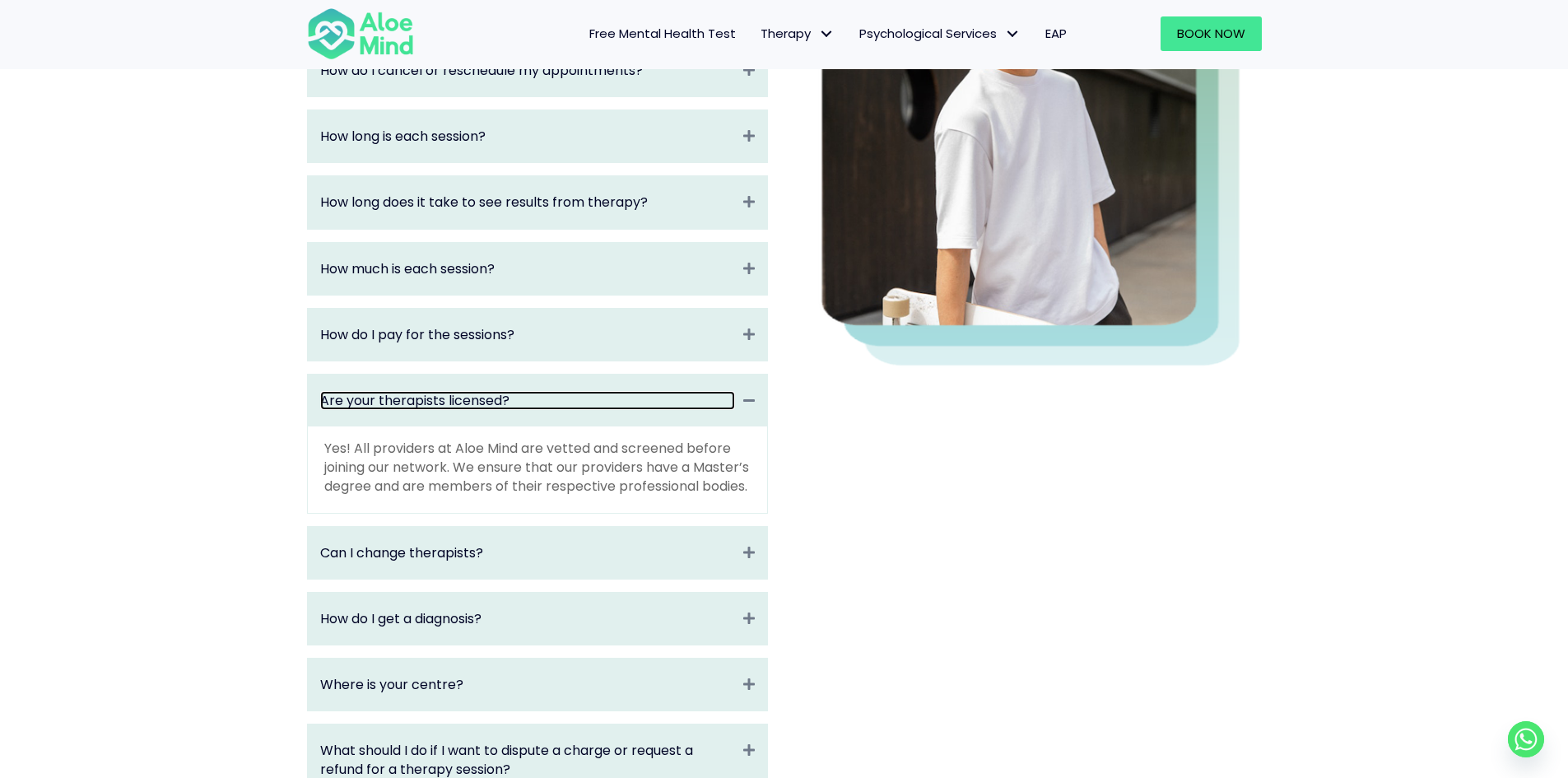
click at [523, 392] on link "Are your therapists licensed?" at bounding box center [527, 400] width 415 height 19
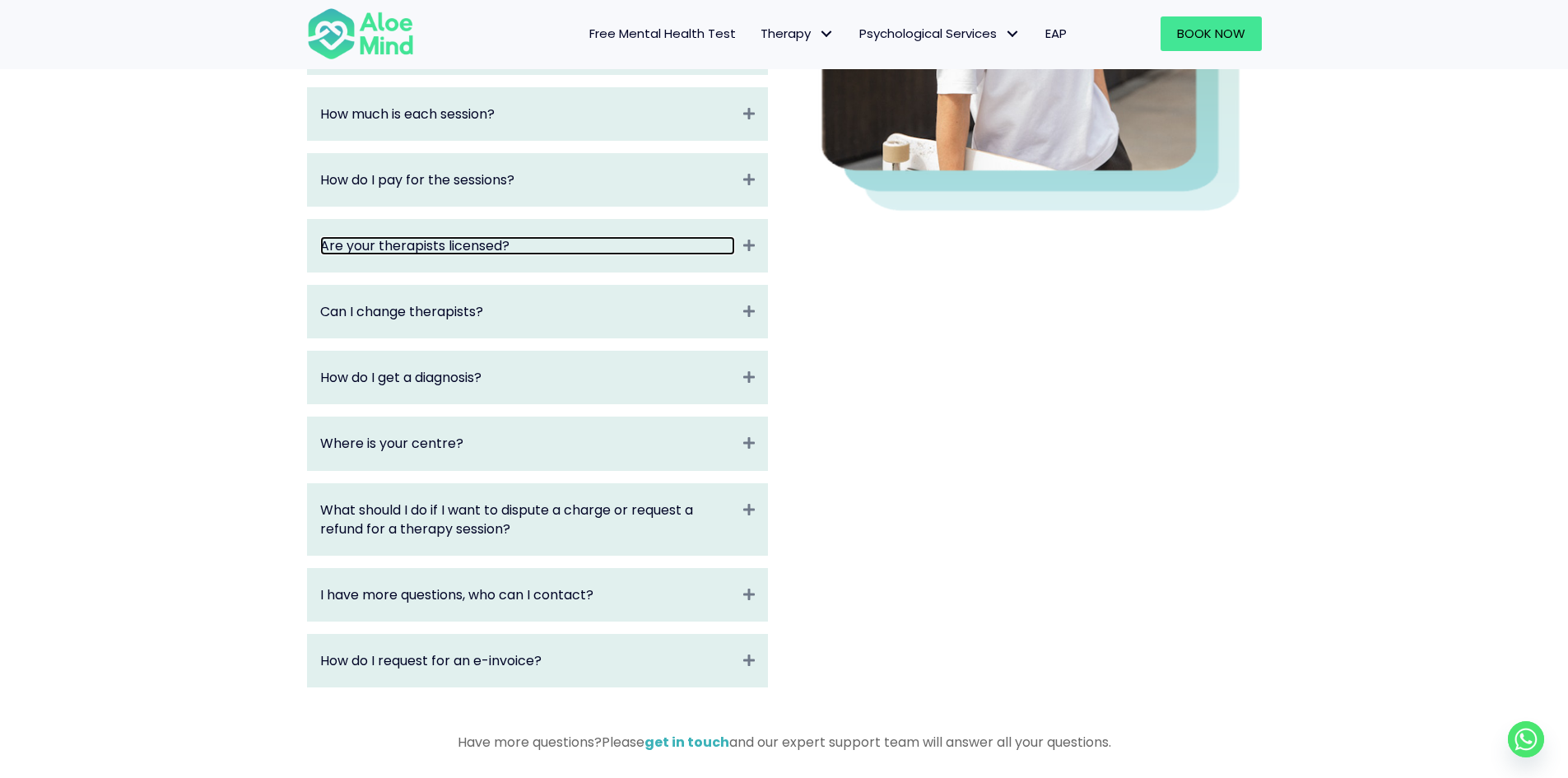
scroll to position [576, 0]
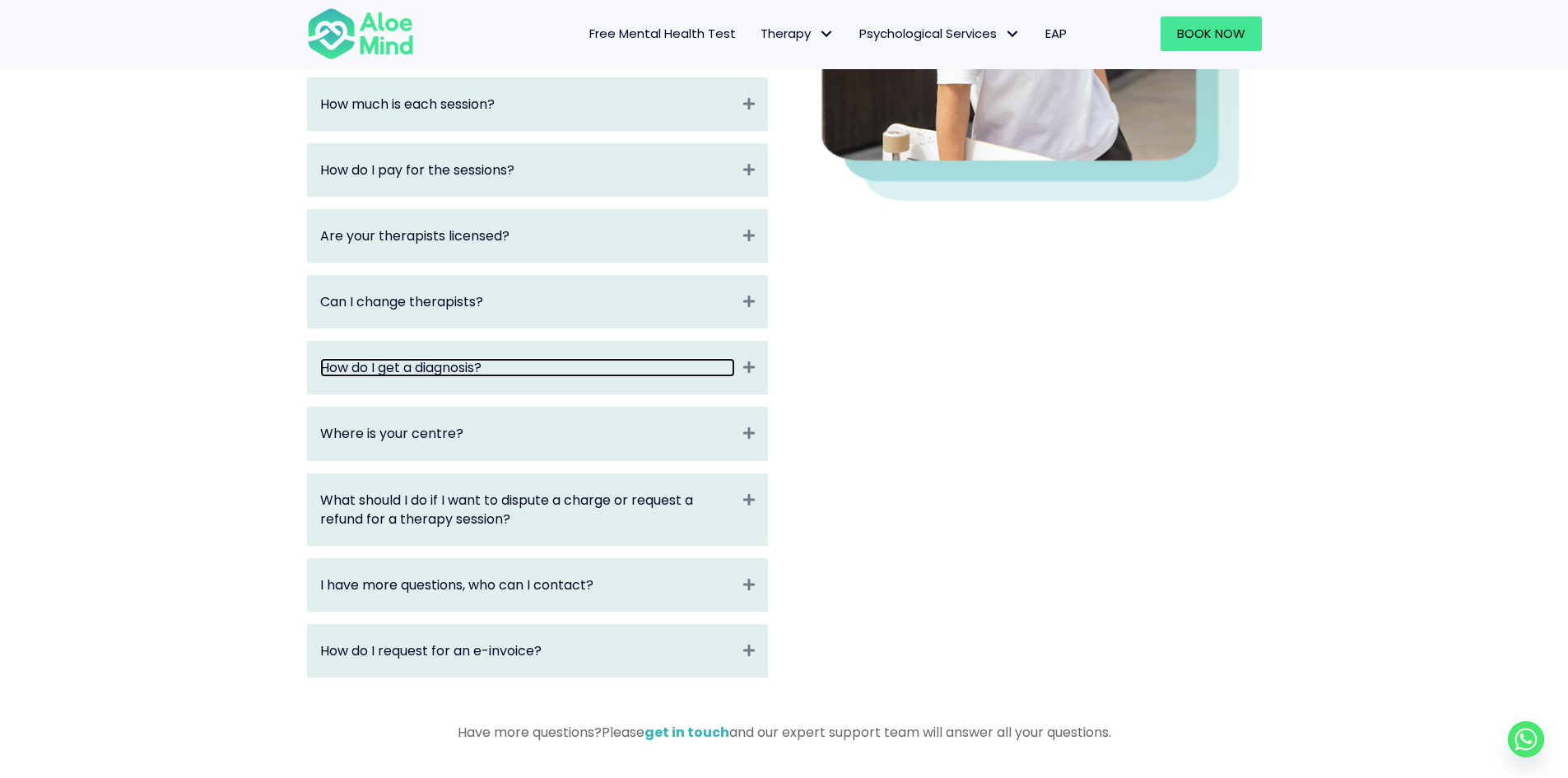
click at [422, 365] on link "How do I get a diagnosis?" at bounding box center [527, 367] width 415 height 19
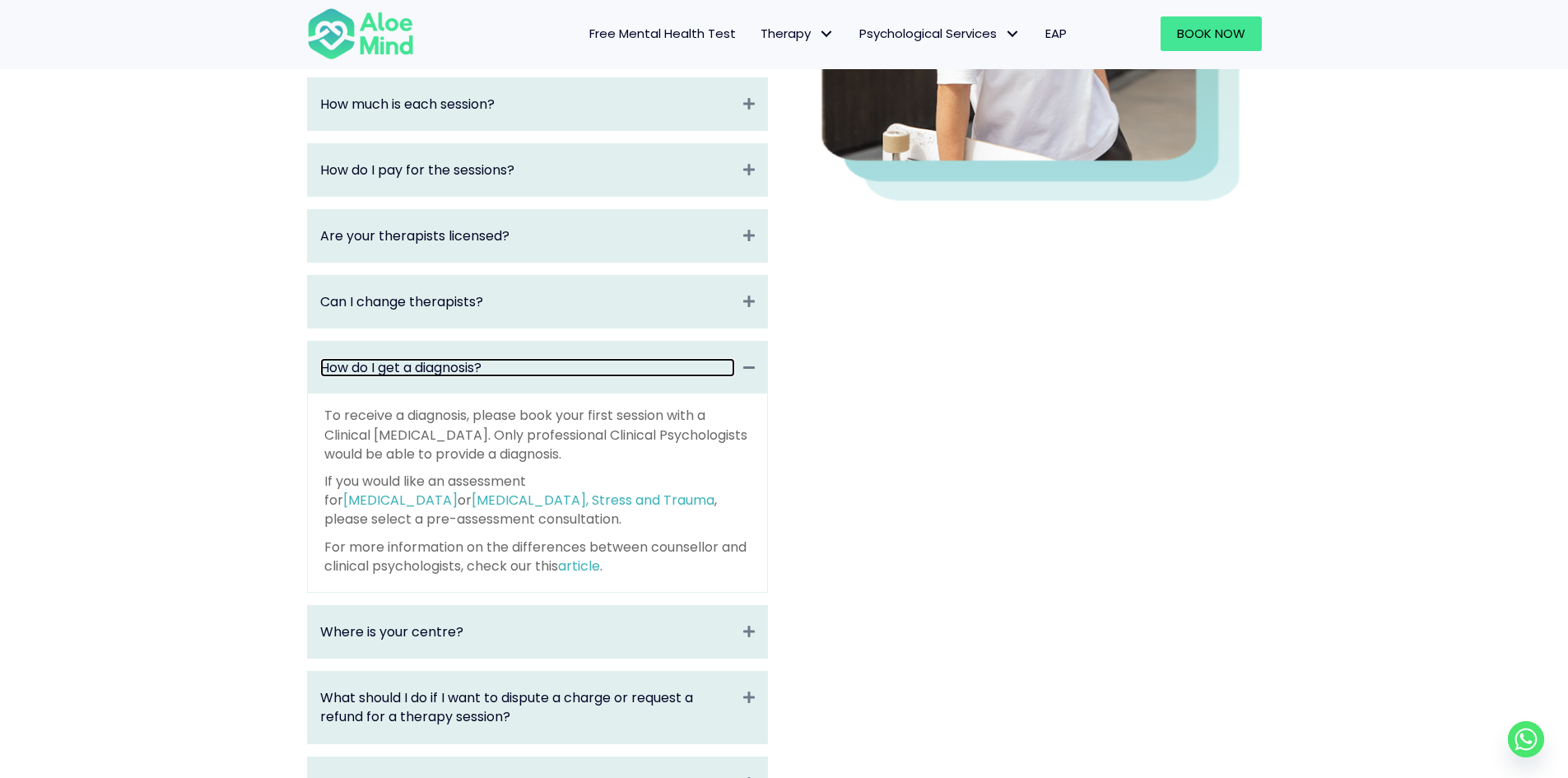
click at [407, 374] on link "How do I get a diagnosis?" at bounding box center [527, 367] width 415 height 19
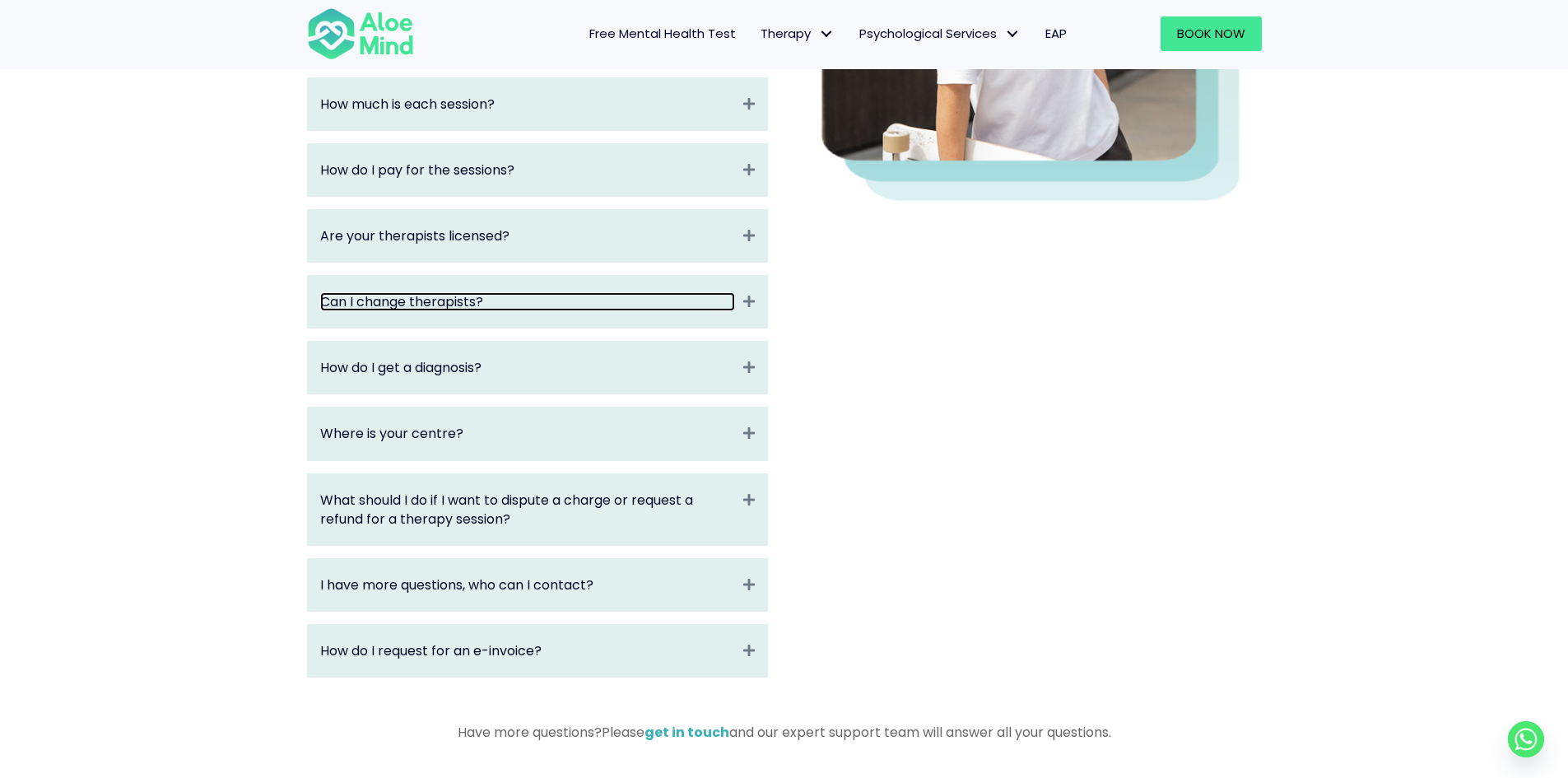
click at [405, 301] on link "Can I change therapists?" at bounding box center [527, 302] width 415 height 19
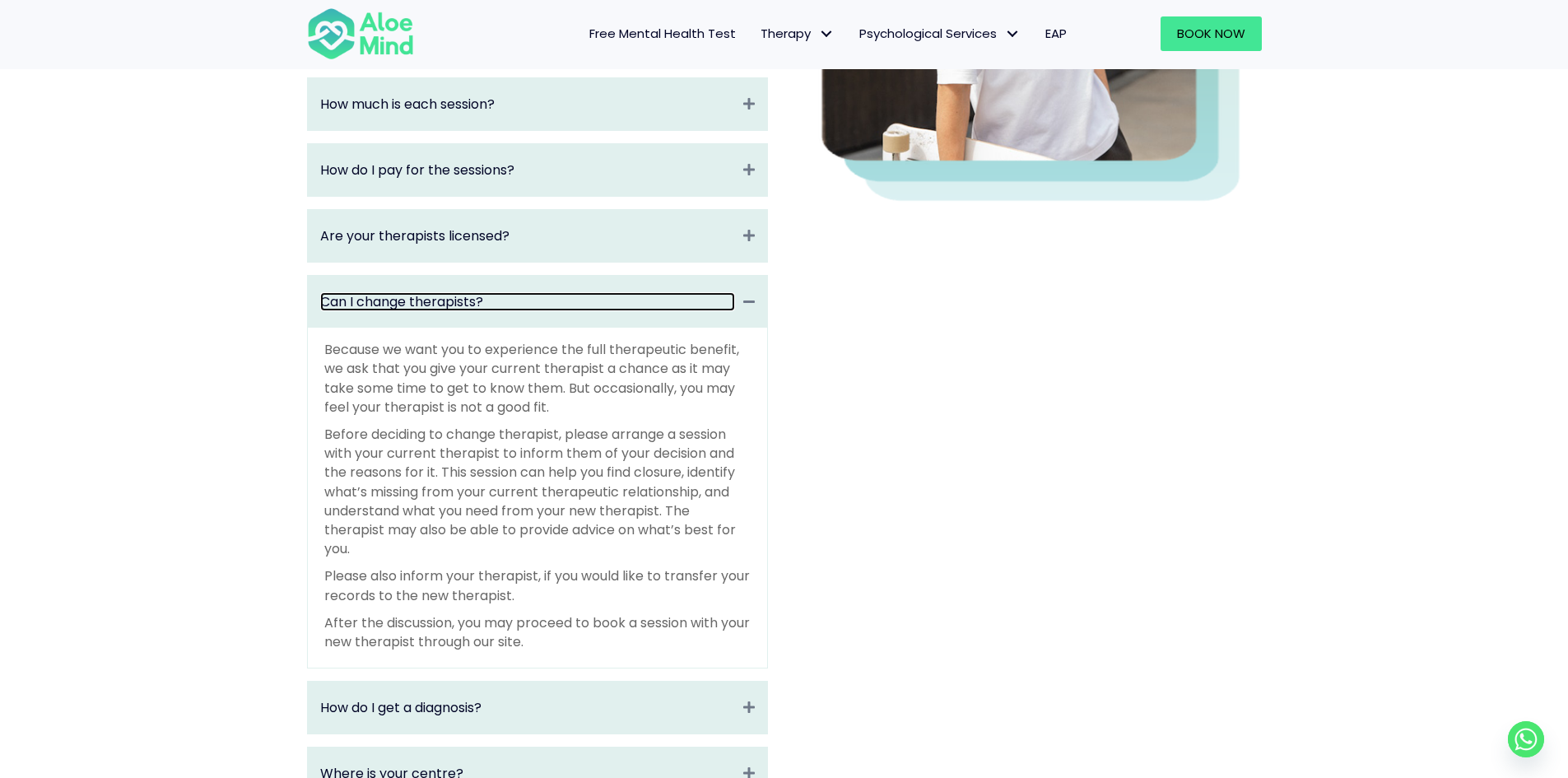
click at [405, 301] on link "Can I change therapists?" at bounding box center [527, 302] width 415 height 19
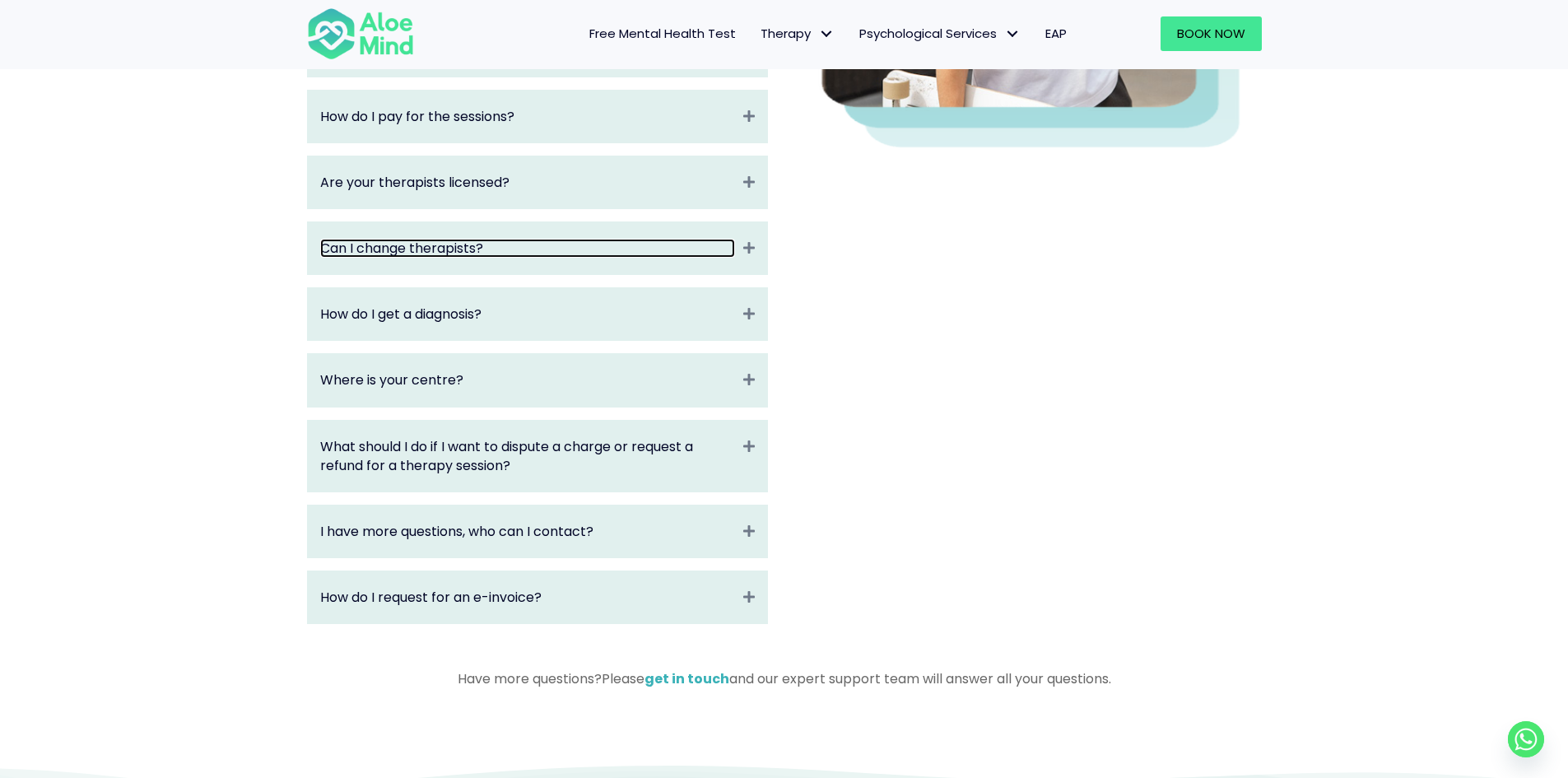
scroll to position [658, 0]
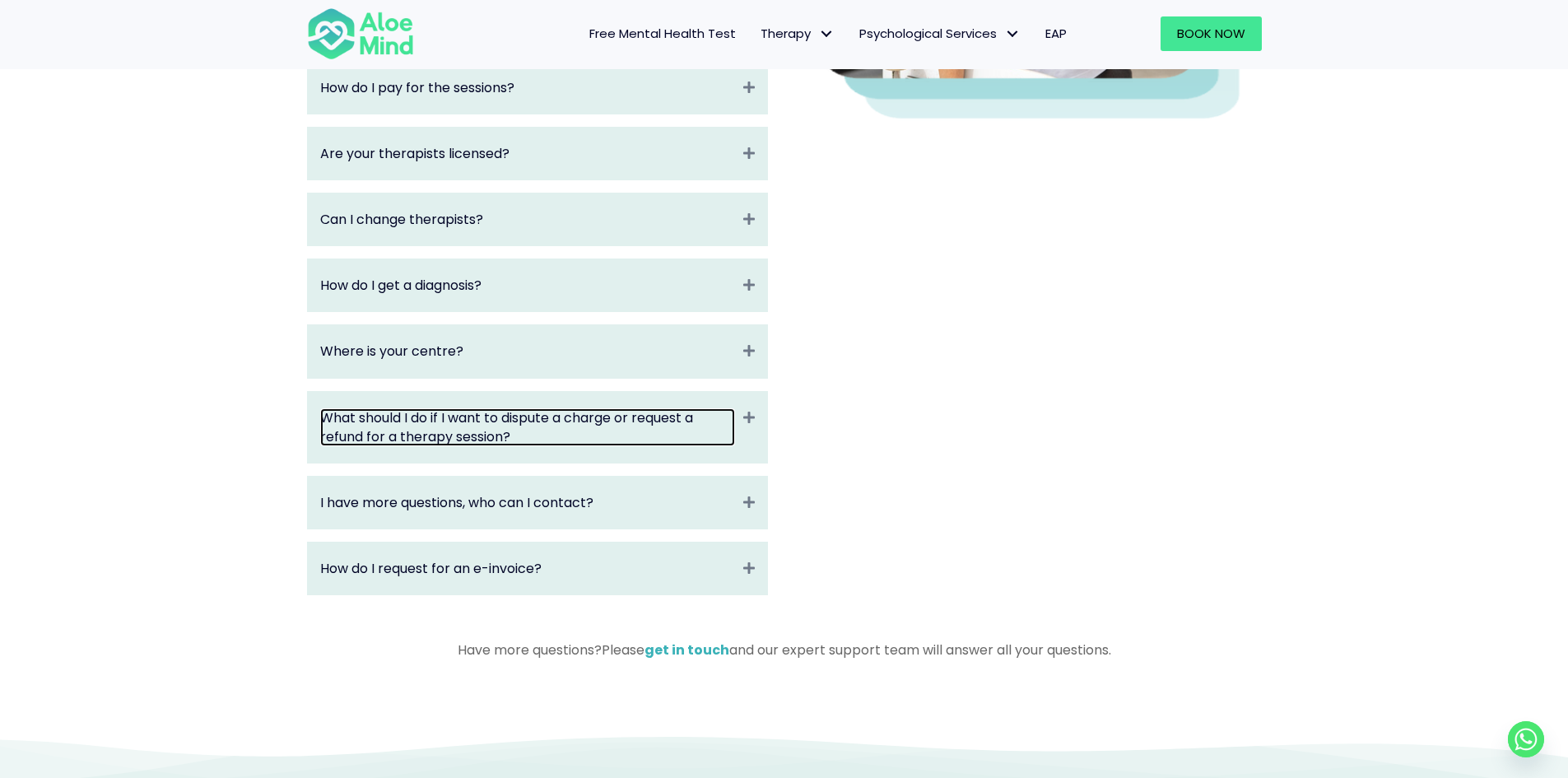
click at [412, 419] on link "What should I do if I want to dispute a charge or request a refund for a therap…" at bounding box center [527, 427] width 415 height 38
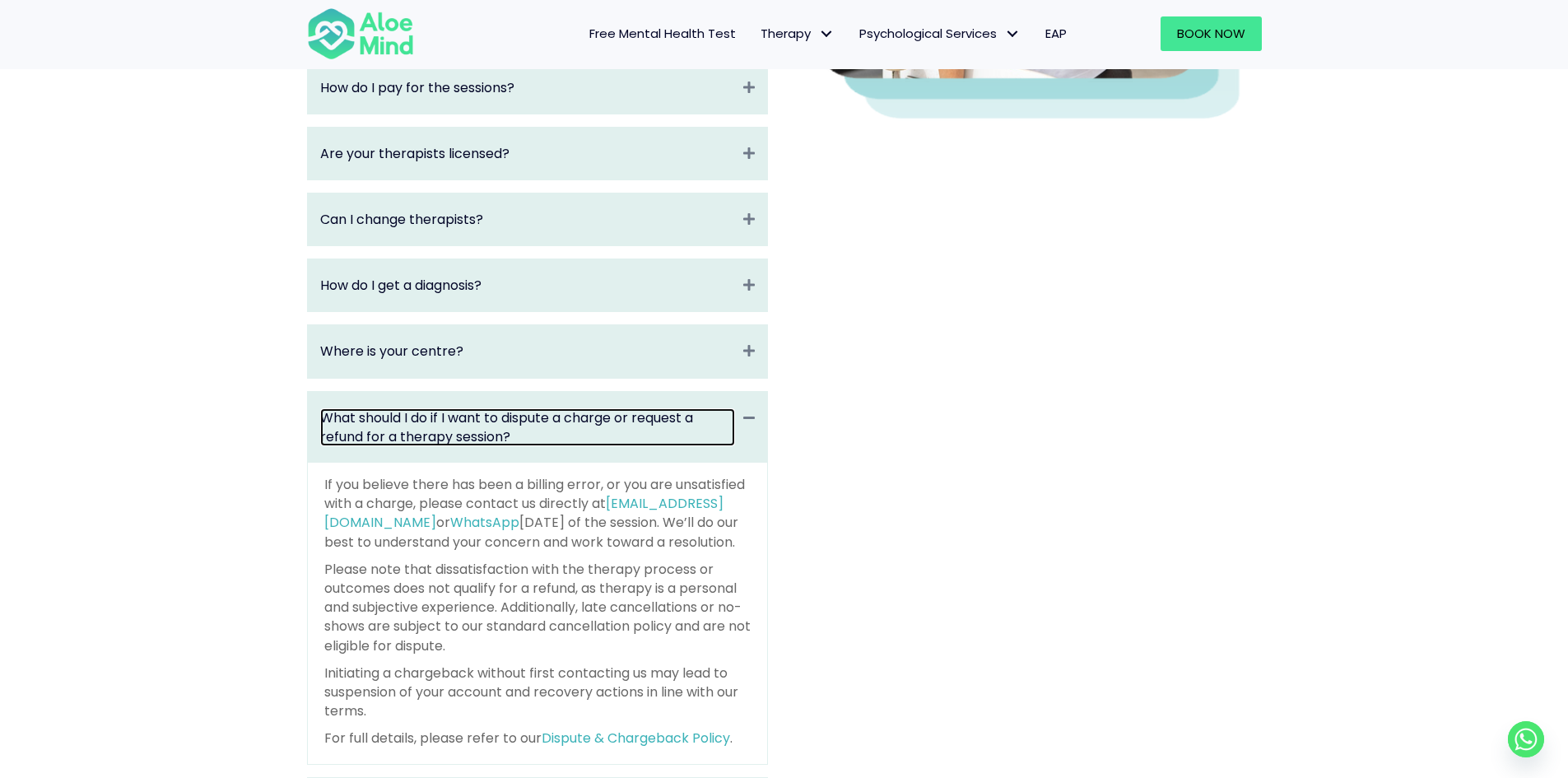
click at [475, 415] on link "What should I do if I want to dispute a charge or request a refund for a therap…" at bounding box center [527, 427] width 415 height 38
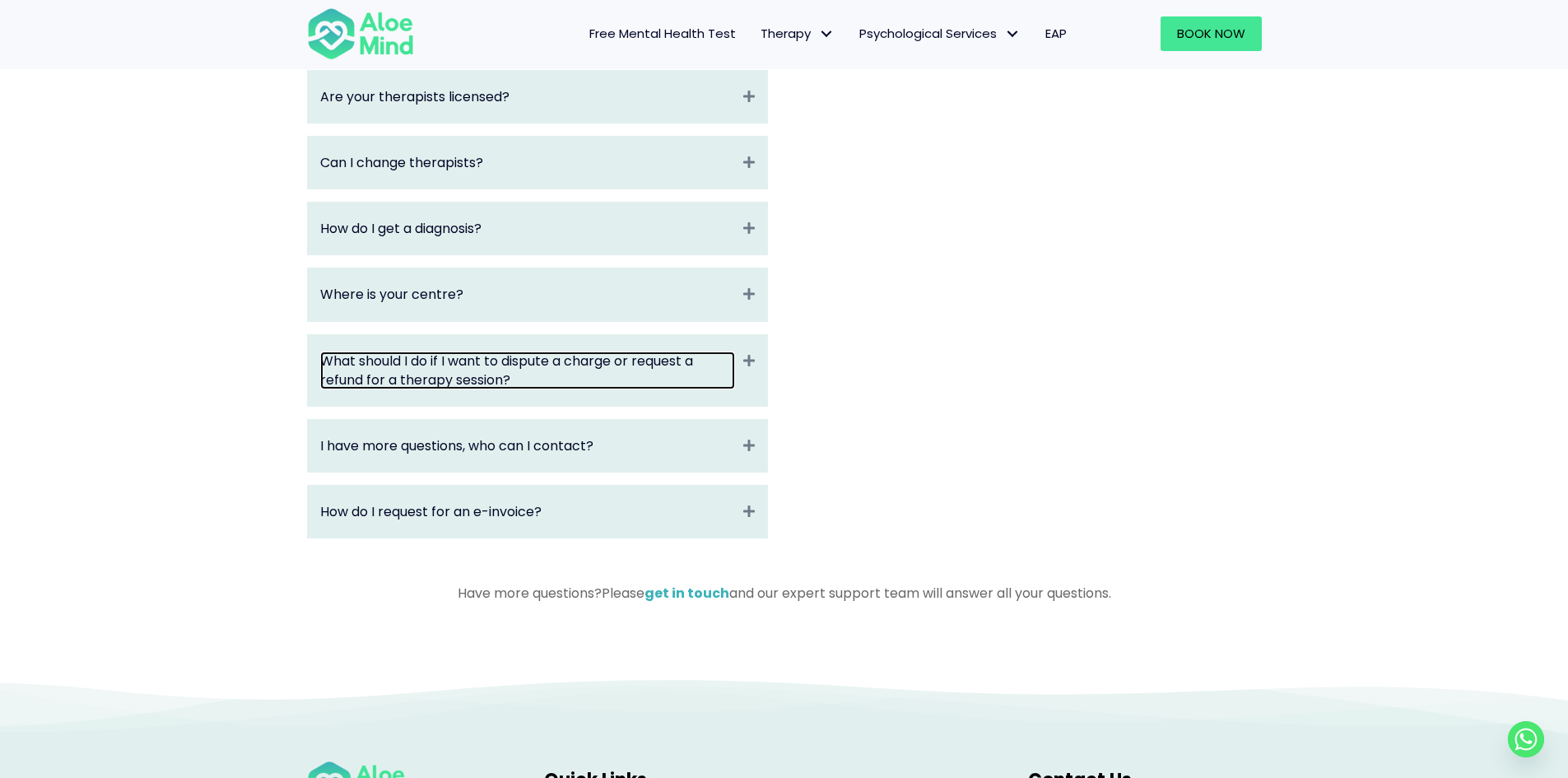
scroll to position [741, 0]
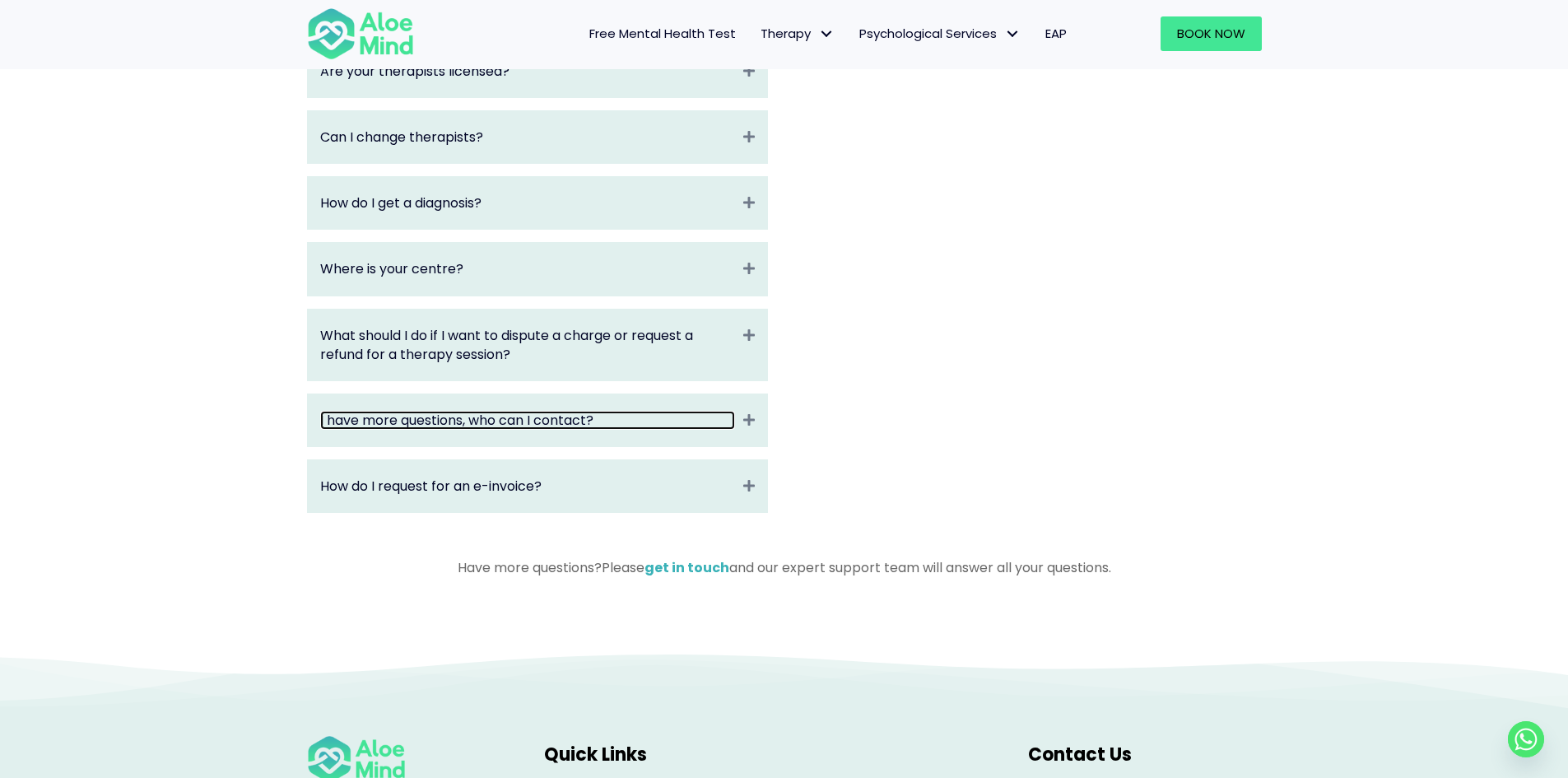
click at [461, 426] on link "I have more questions, who can I contact?" at bounding box center [527, 420] width 415 height 19
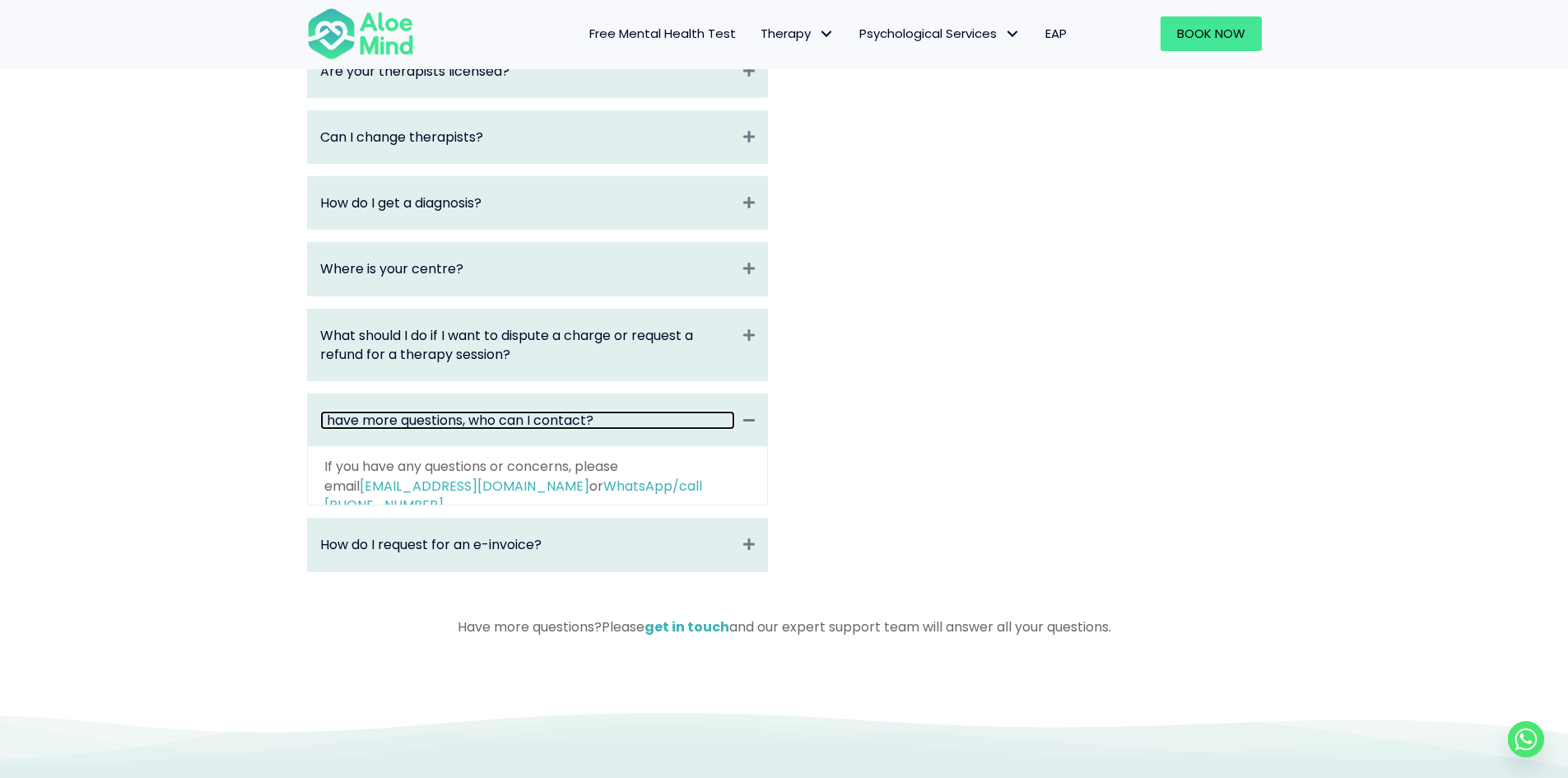
click at [461, 426] on link "I have more questions, who can I contact?" at bounding box center [527, 420] width 415 height 19
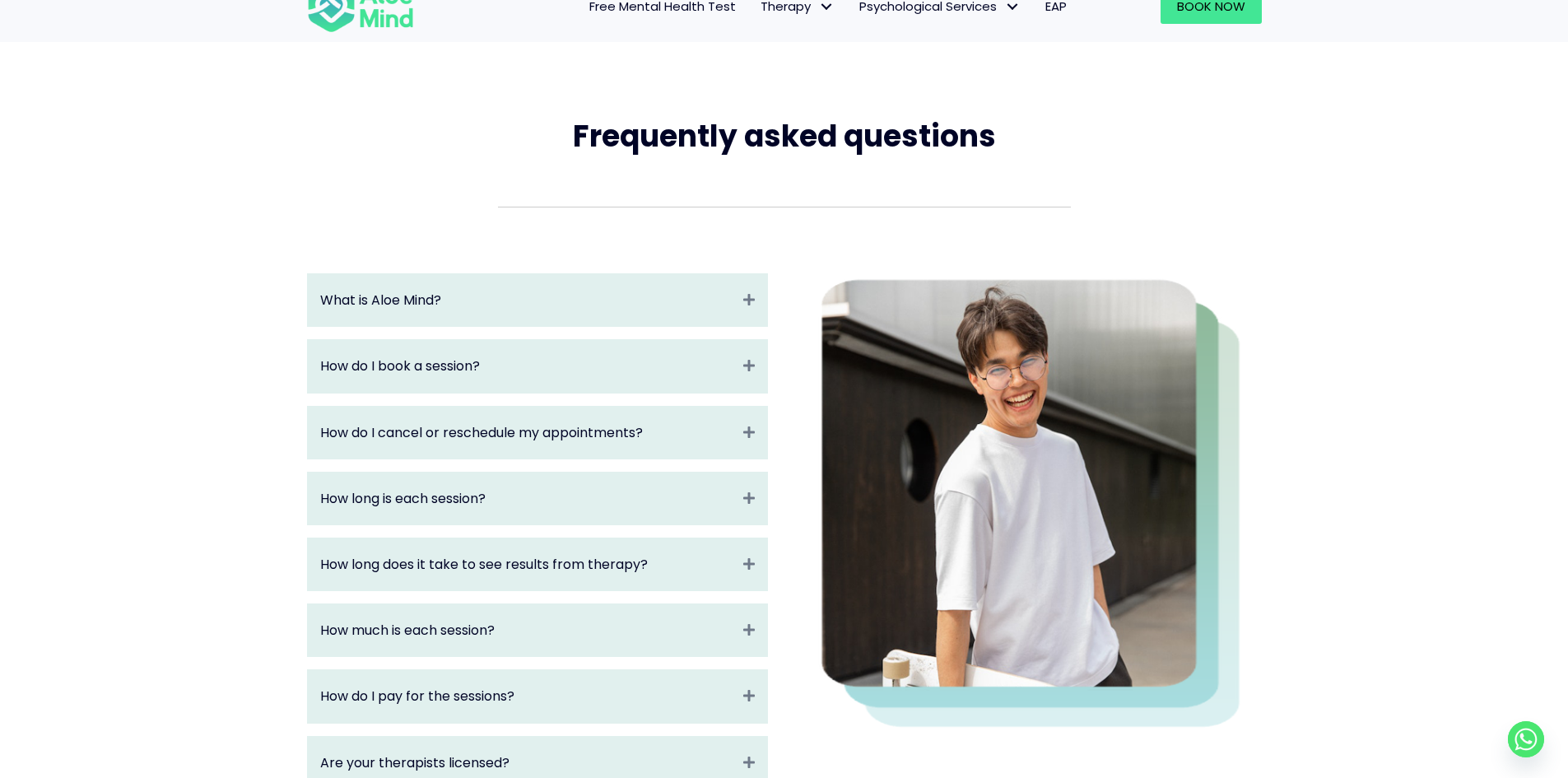
scroll to position [0, 0]
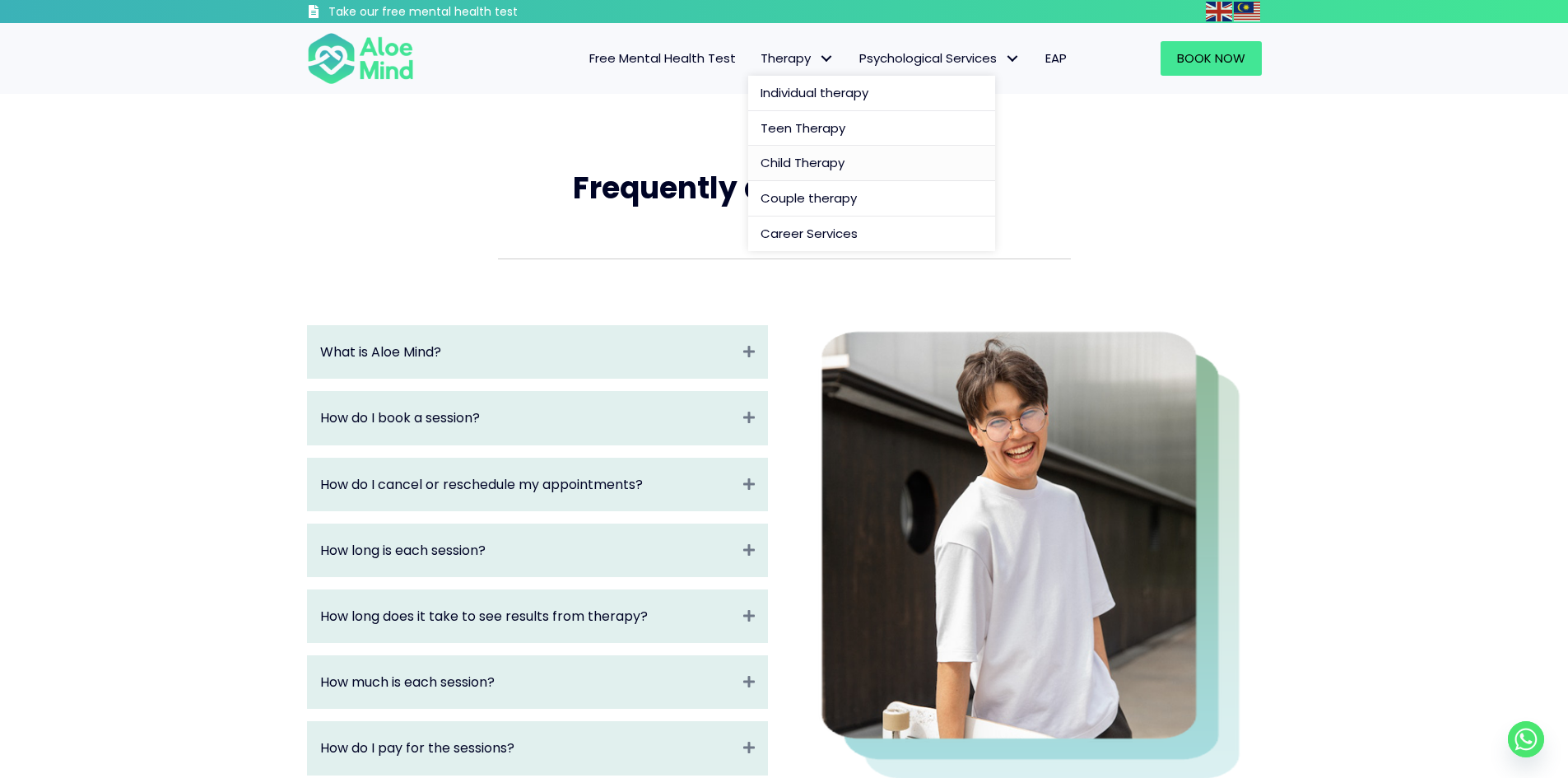
click at [804, 166] on span "Child Therapy" at bounding box center [802, 162] width 84 height 17
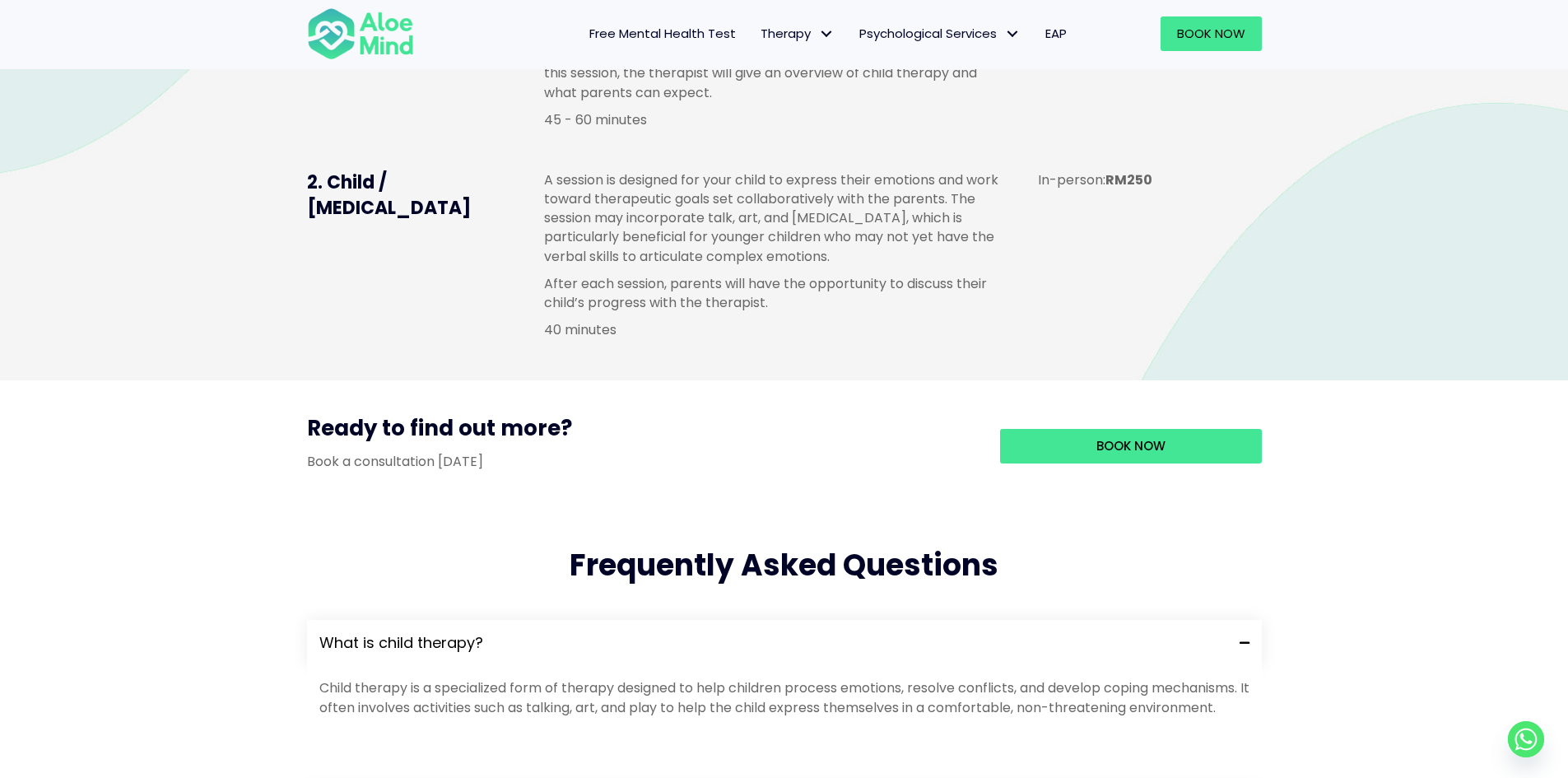
scroll to position [1564, 0]
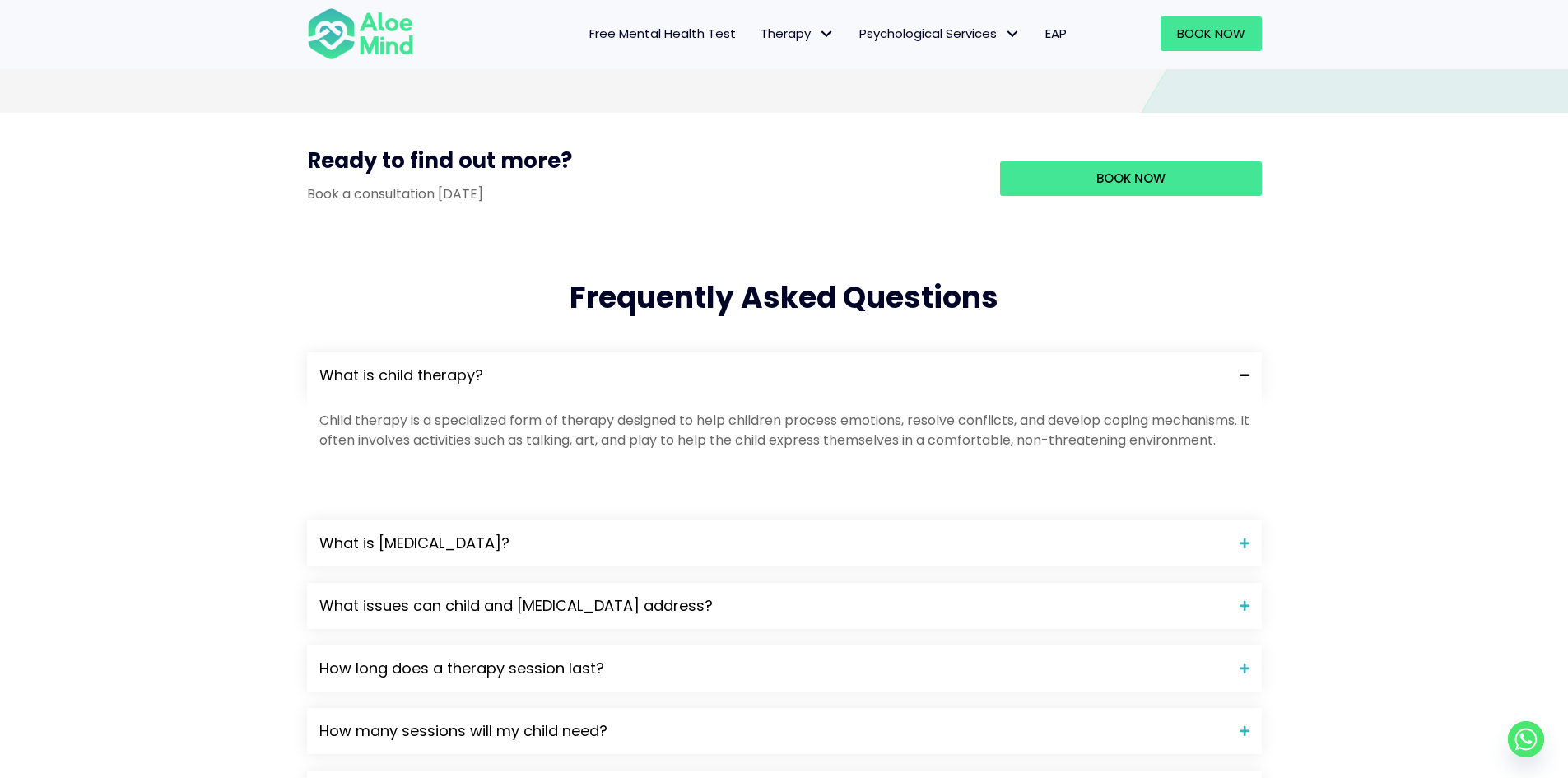
click at [1239, 388] on div "What is child therapy?" at bounding box center [784, 375] width 955 height 46
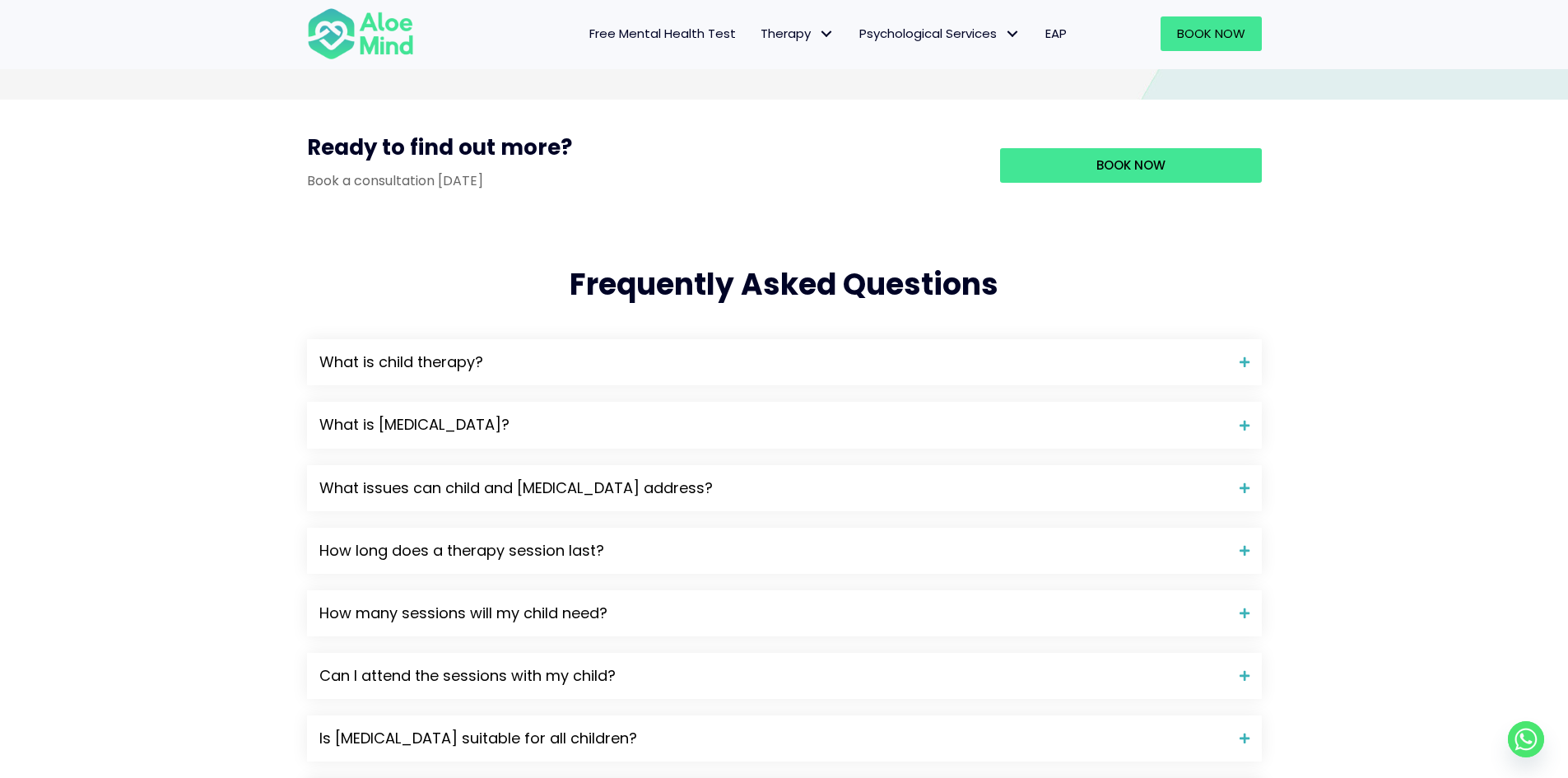
scroll to position [2140, 0]
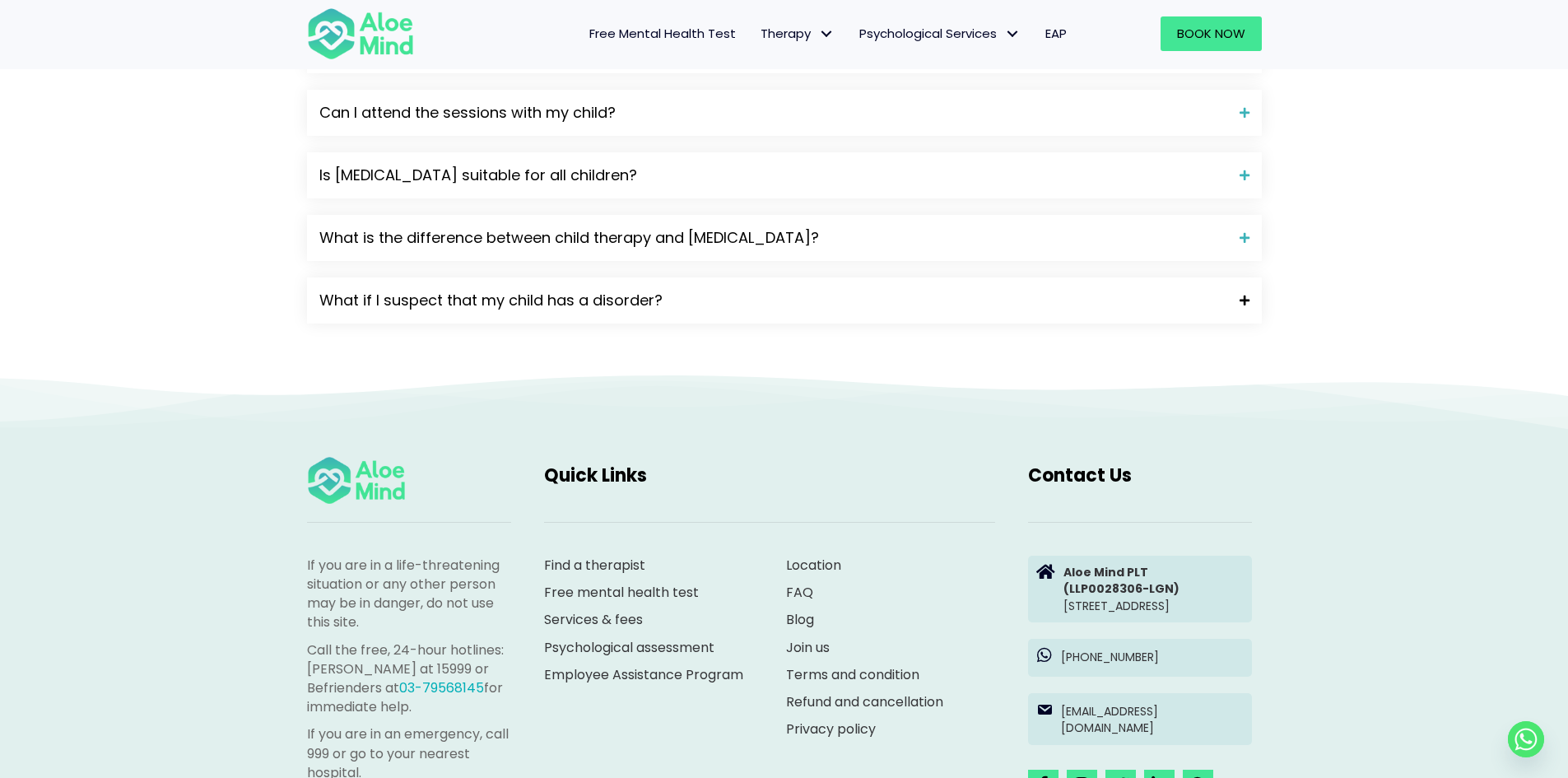
click at [510, 309] on span "What if I suspect that my child has a disorder?" at bounding box center [773, 300] width 908 height 21
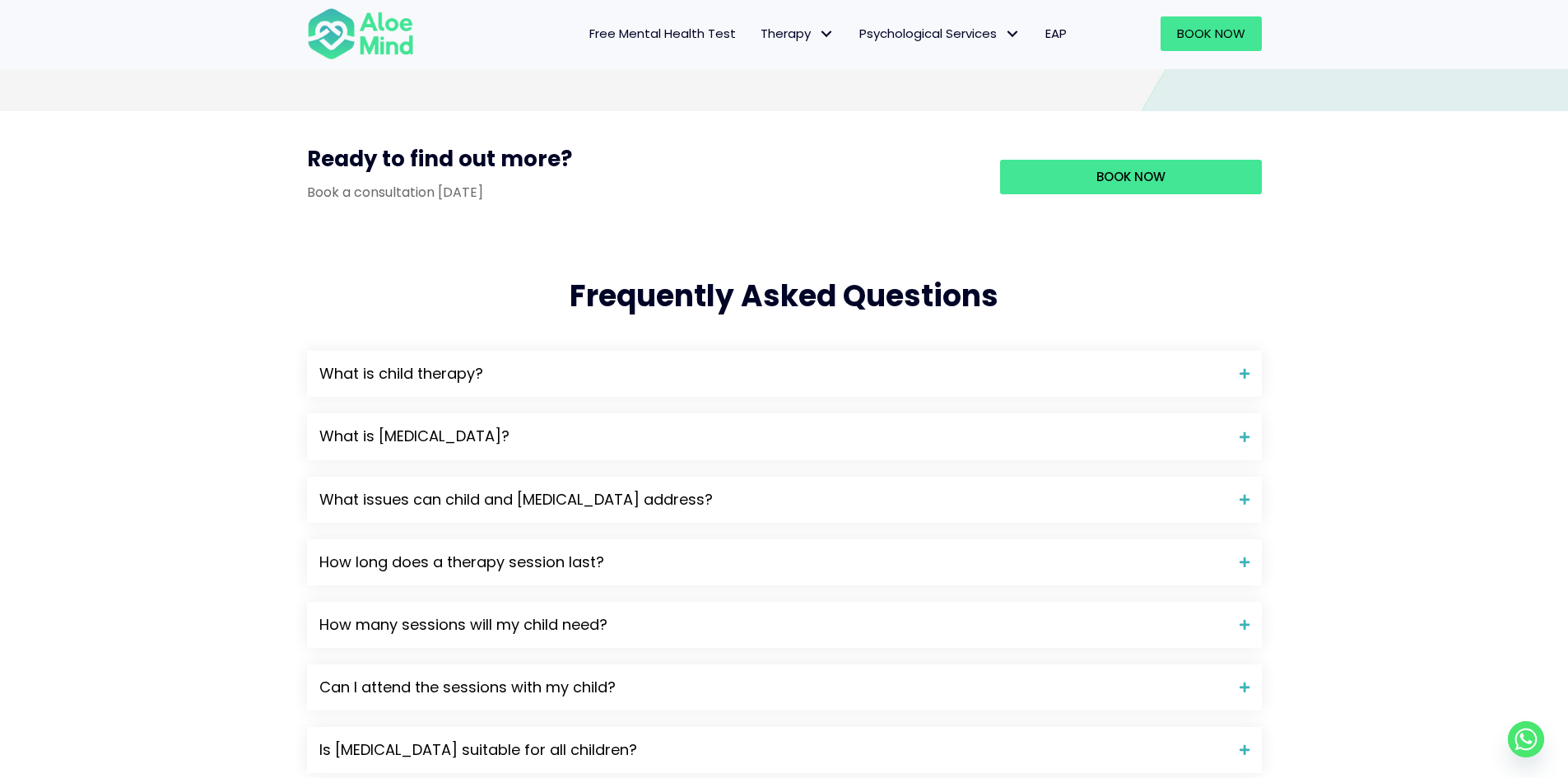
scroll to position [1564, 0]
